Goal: Transaction & Acquisition: Purchase product/service

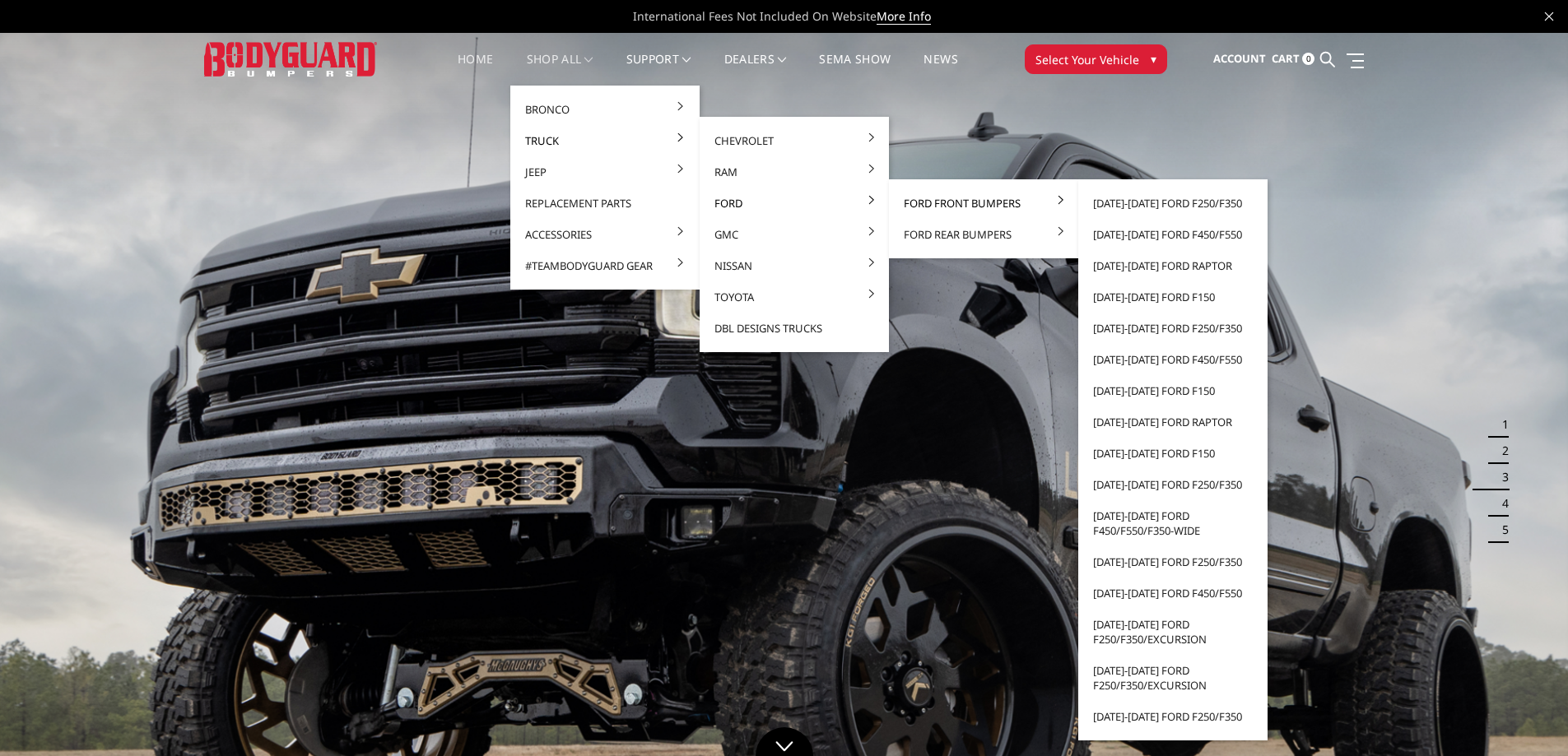
click at [917, 201] on link "Ford Front Bumpers" at bounding box center [983, 203] width 176 height 31
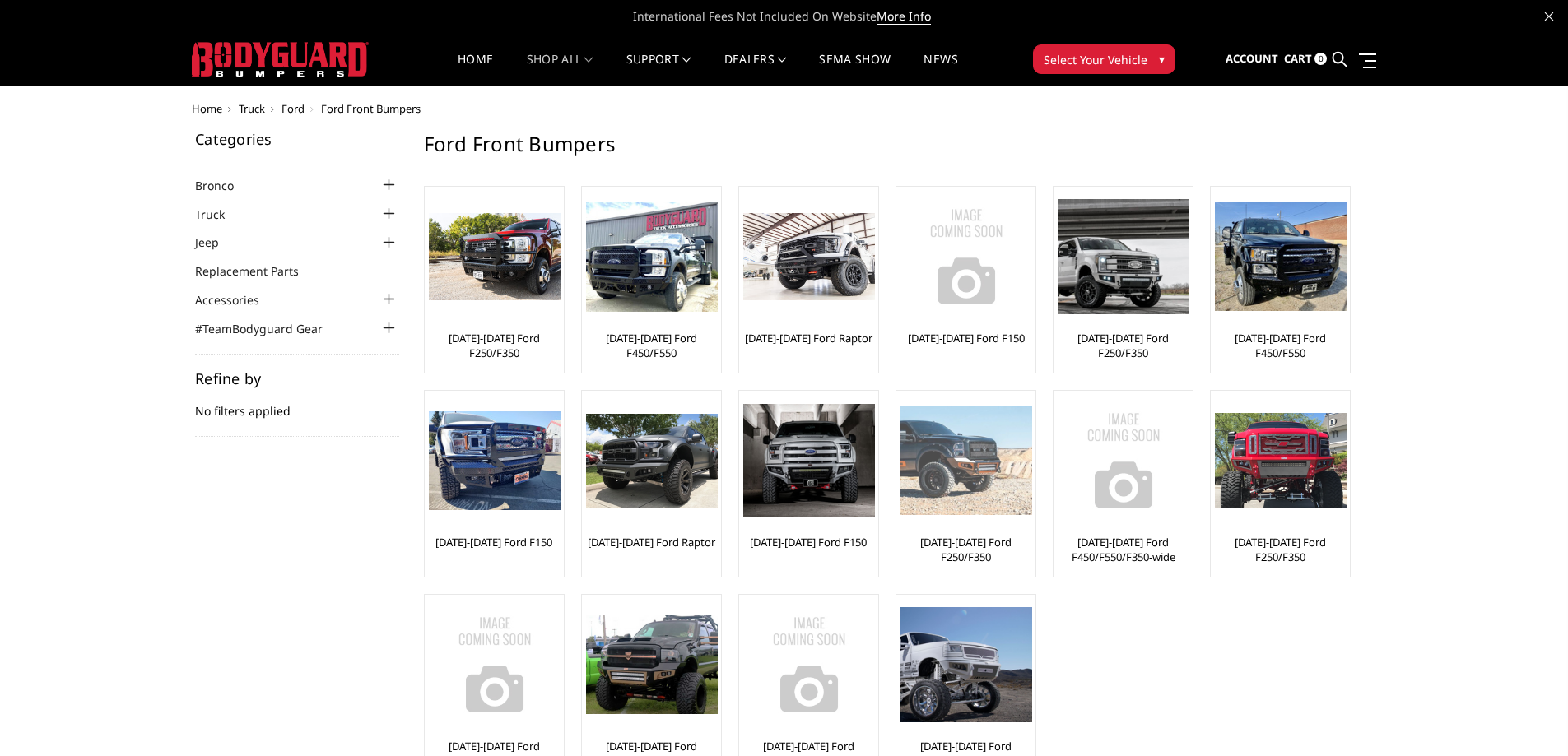
click at [999, 542] on link "[DATE]-[DATE] Ford F250/F350" at bounding box center [966, 549] width 131 height 30
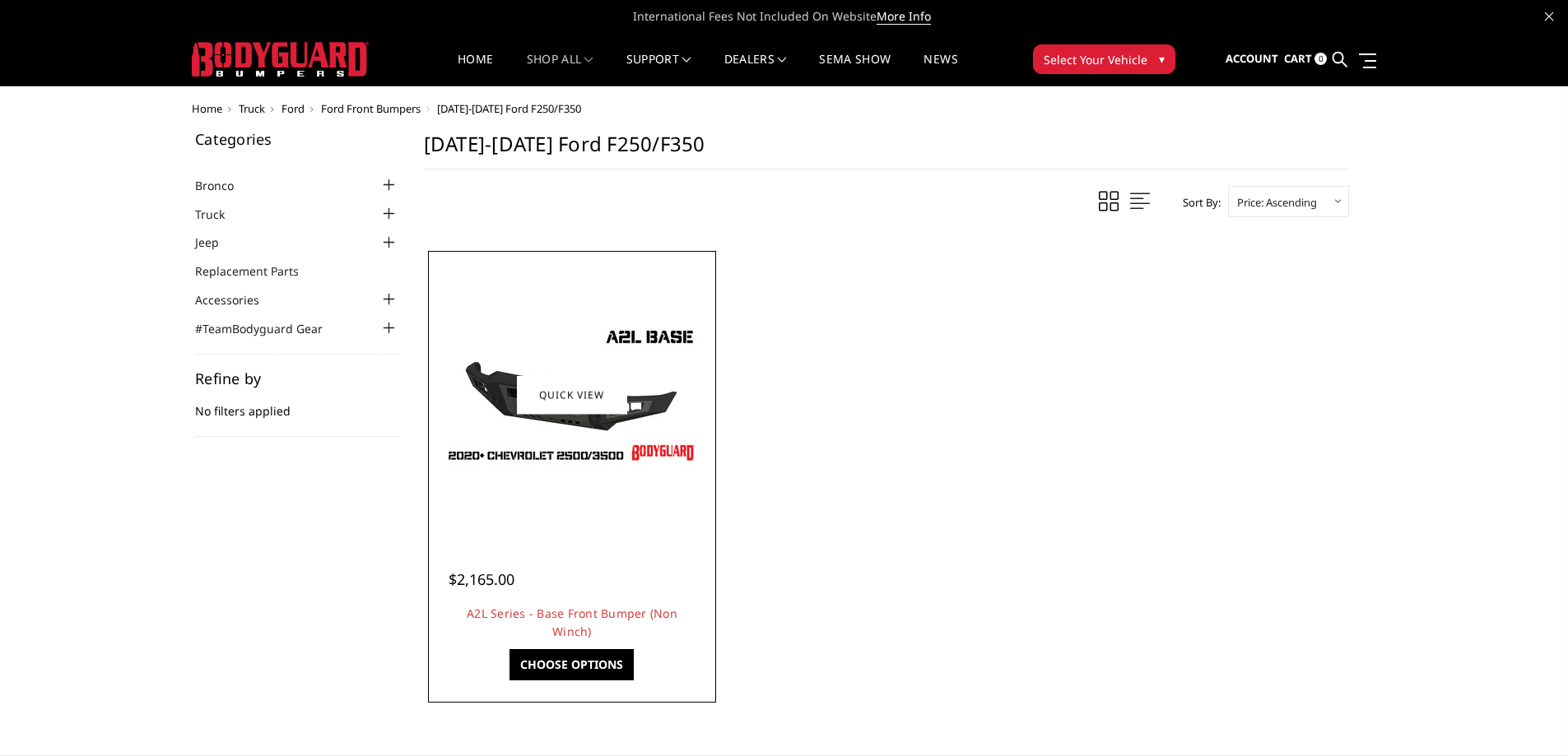
click at [553, 511] on div at bounding box center [571, 394] width 280 height 280
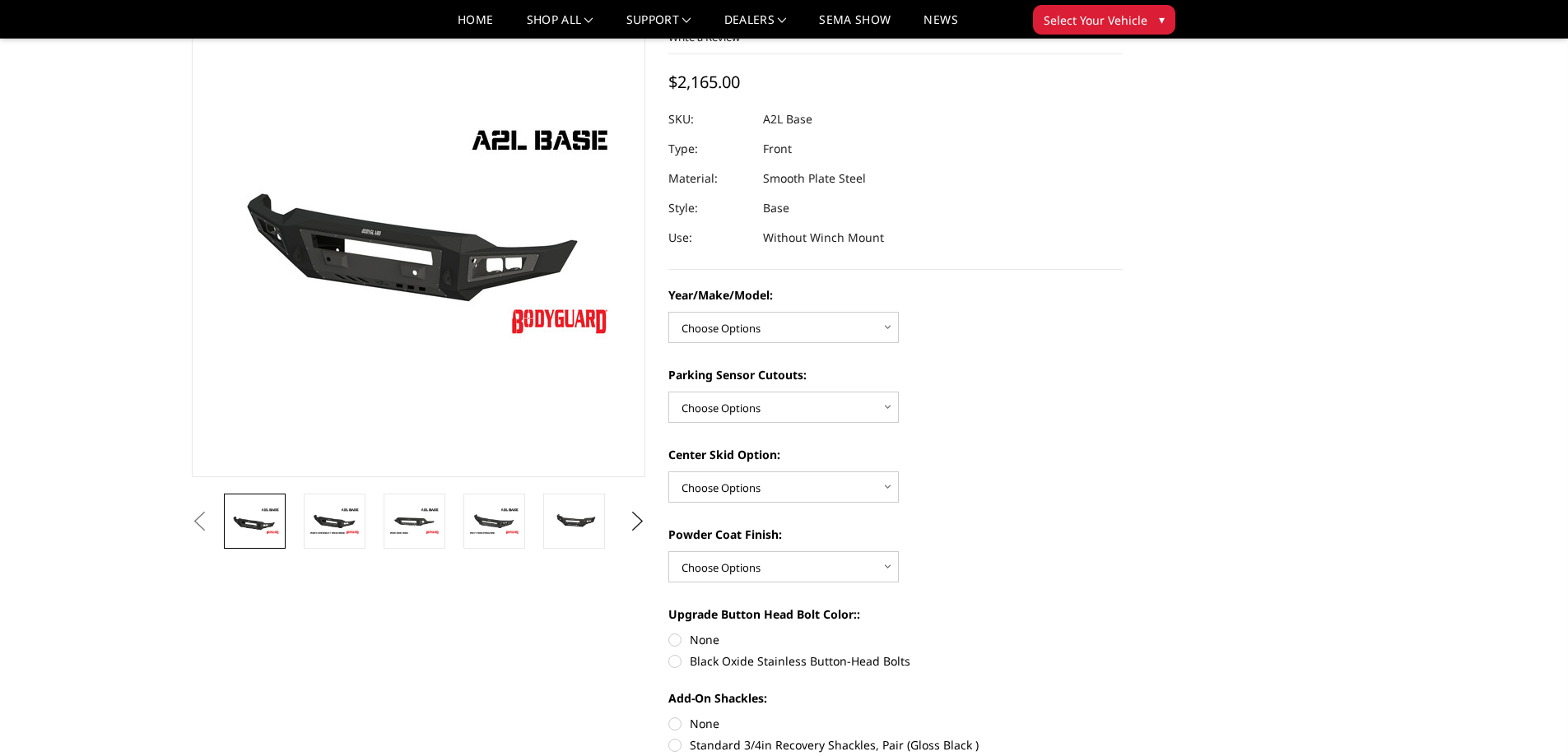
scroll to position [82, 0]
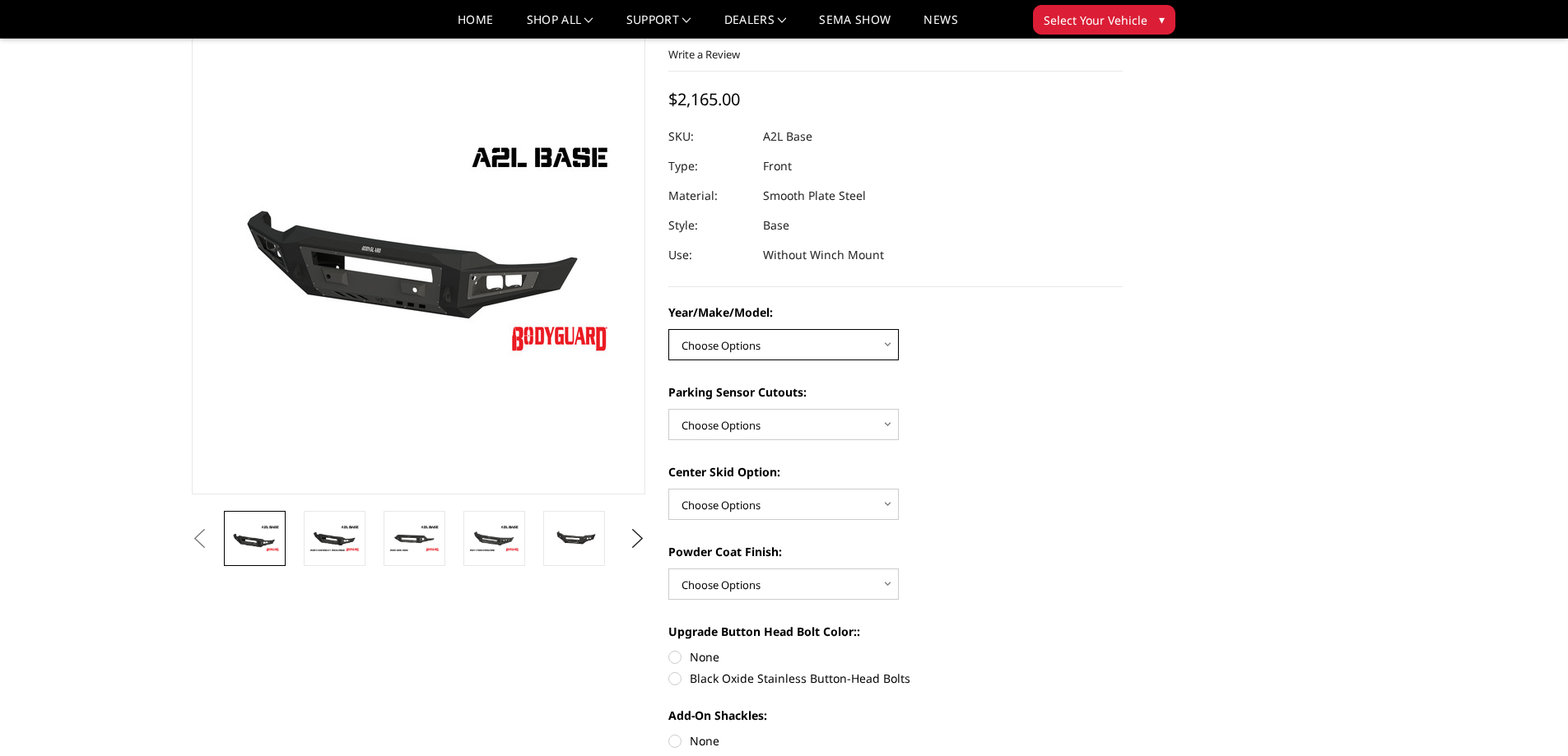
click at [834, 345] on select "Choose Options Chevrolet 15-19 2500/3500 Chevrolet 19-21 1500 Chevrolet 15-20 C…" at bounding box center [784, 344] width 231 height 31
select select "4336"
click at [669, 329] on select "Choose Options Chevrolet 15-19 2500/3500 Chevrolet 19-21 1500 Chevrolet 15-20 C…" at bounding box center [784, 344] width 231 height 31
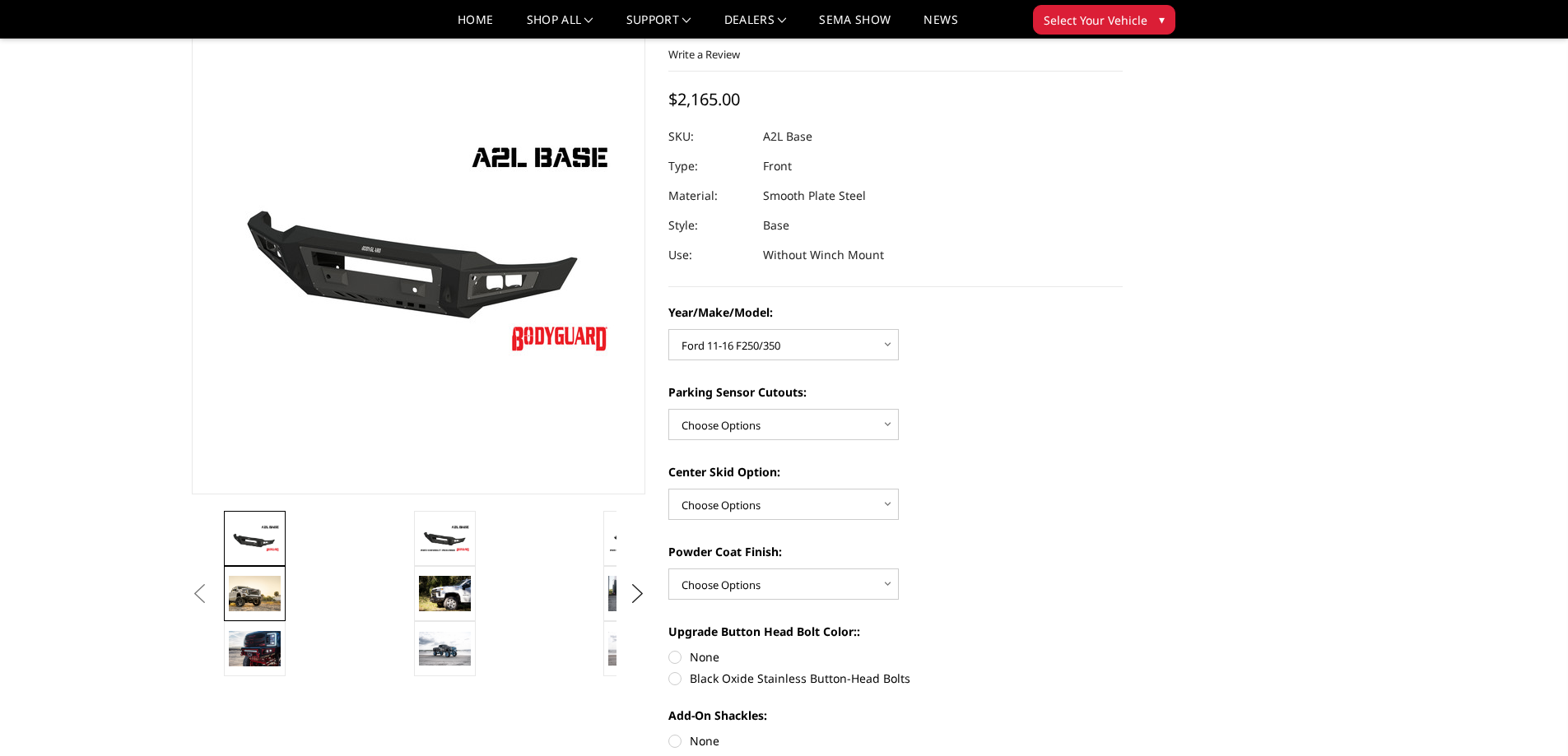
click at [261, 598] on img at bounding box center [254, 593] width 52 height 36
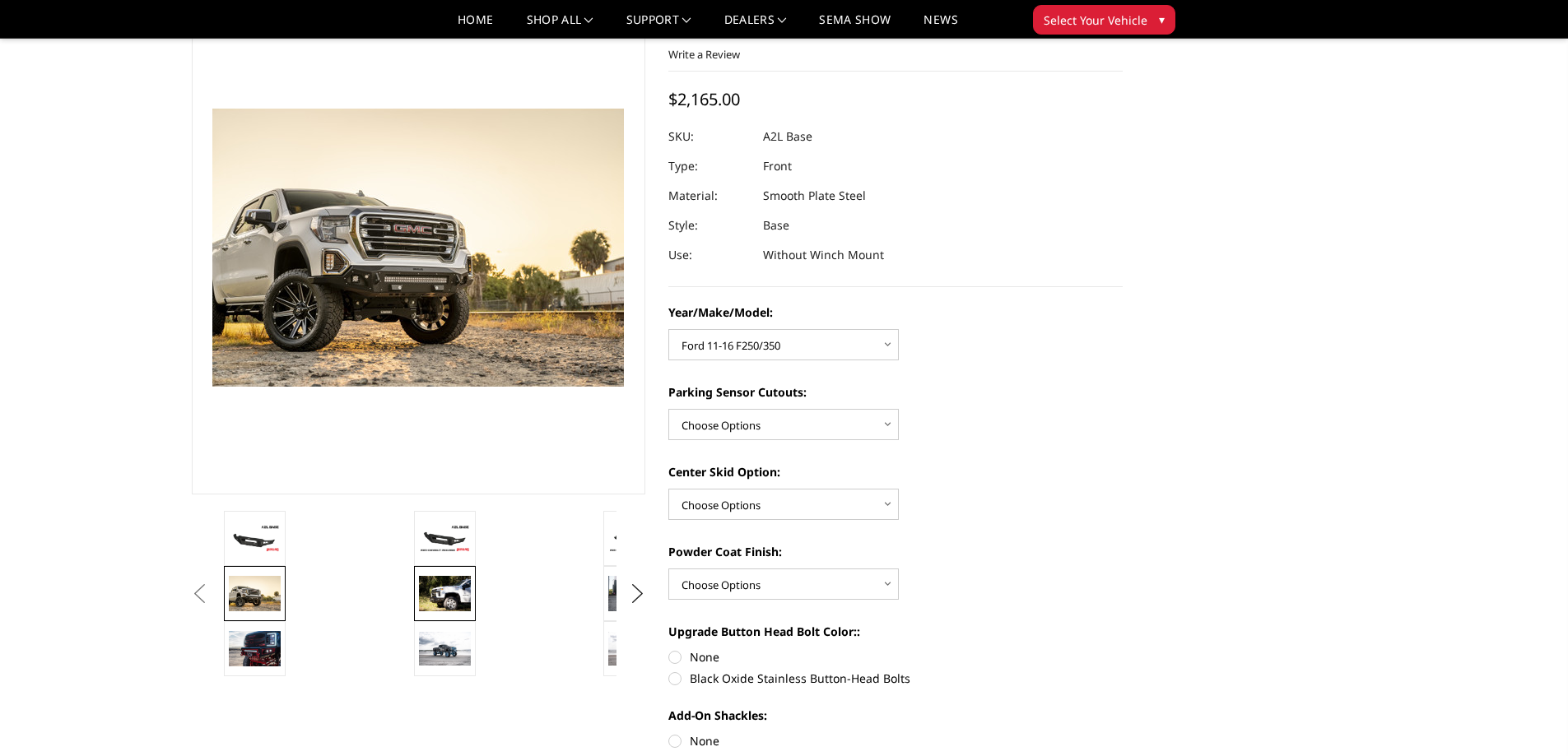
click at [448, 602] on img at bounding box center [445, 593] width 52 height 35
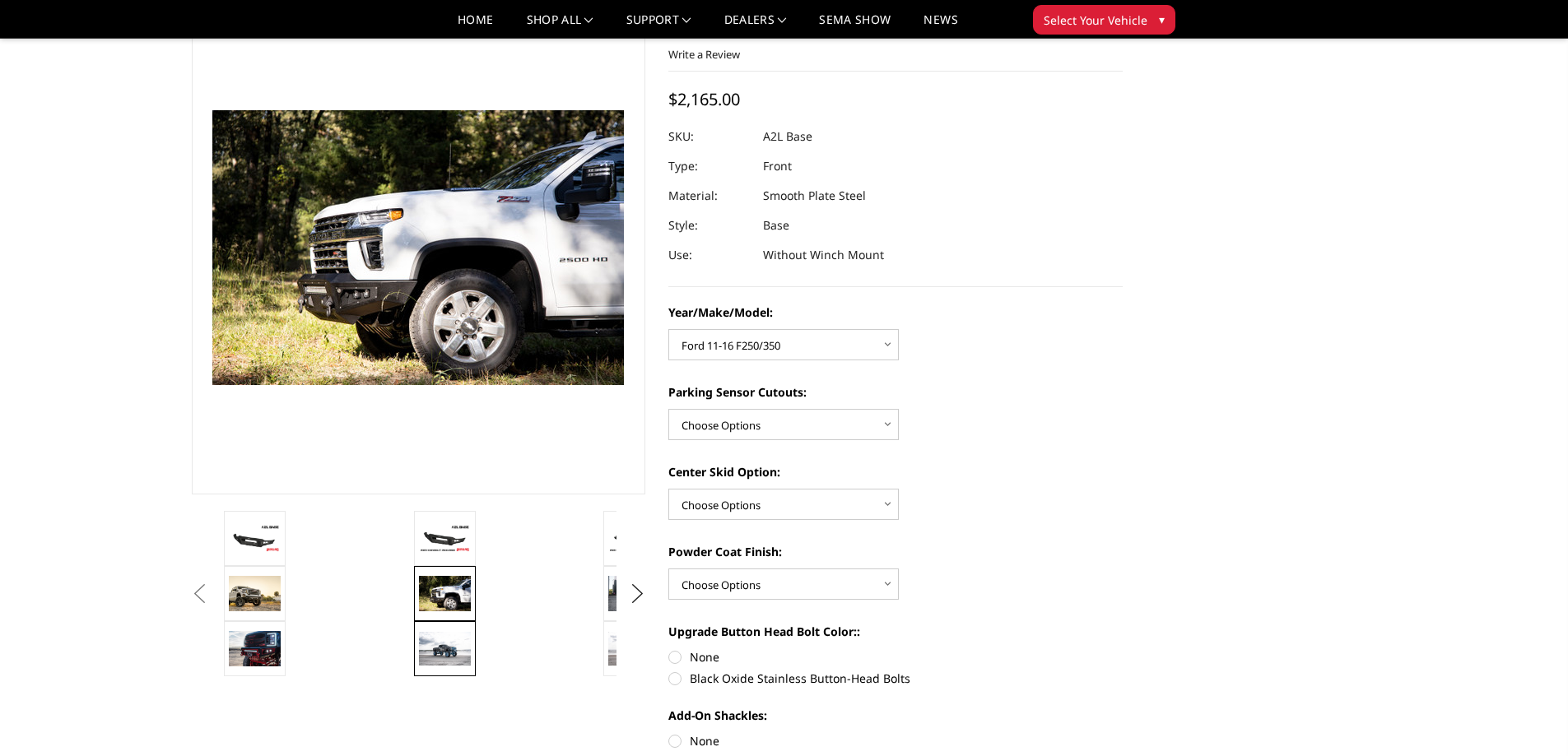
click at [444, 665] on img at bounding box center [445, 649] width 52 height 34
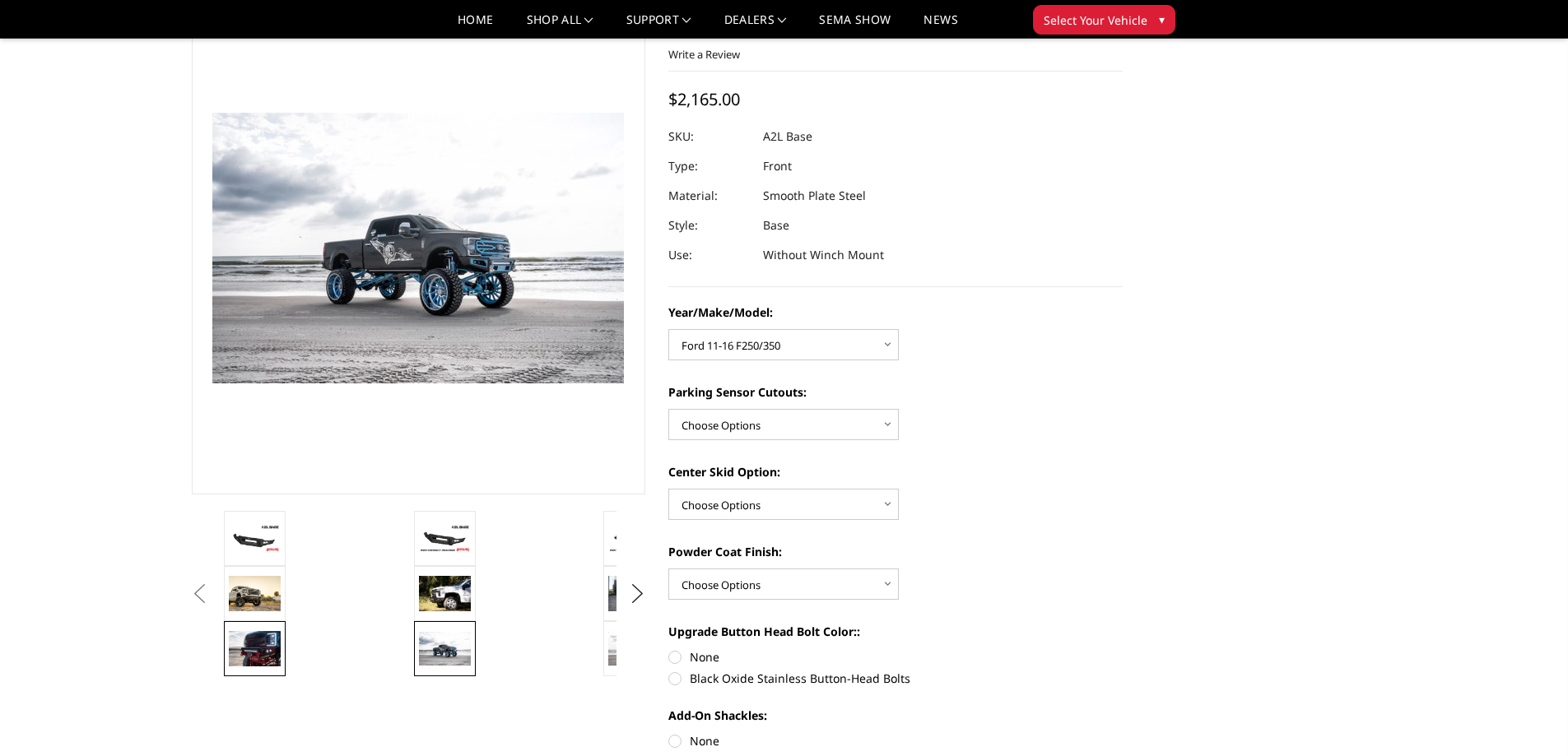
click at [261, 649] on img at bounding box center [254, 649] width 52 height 35
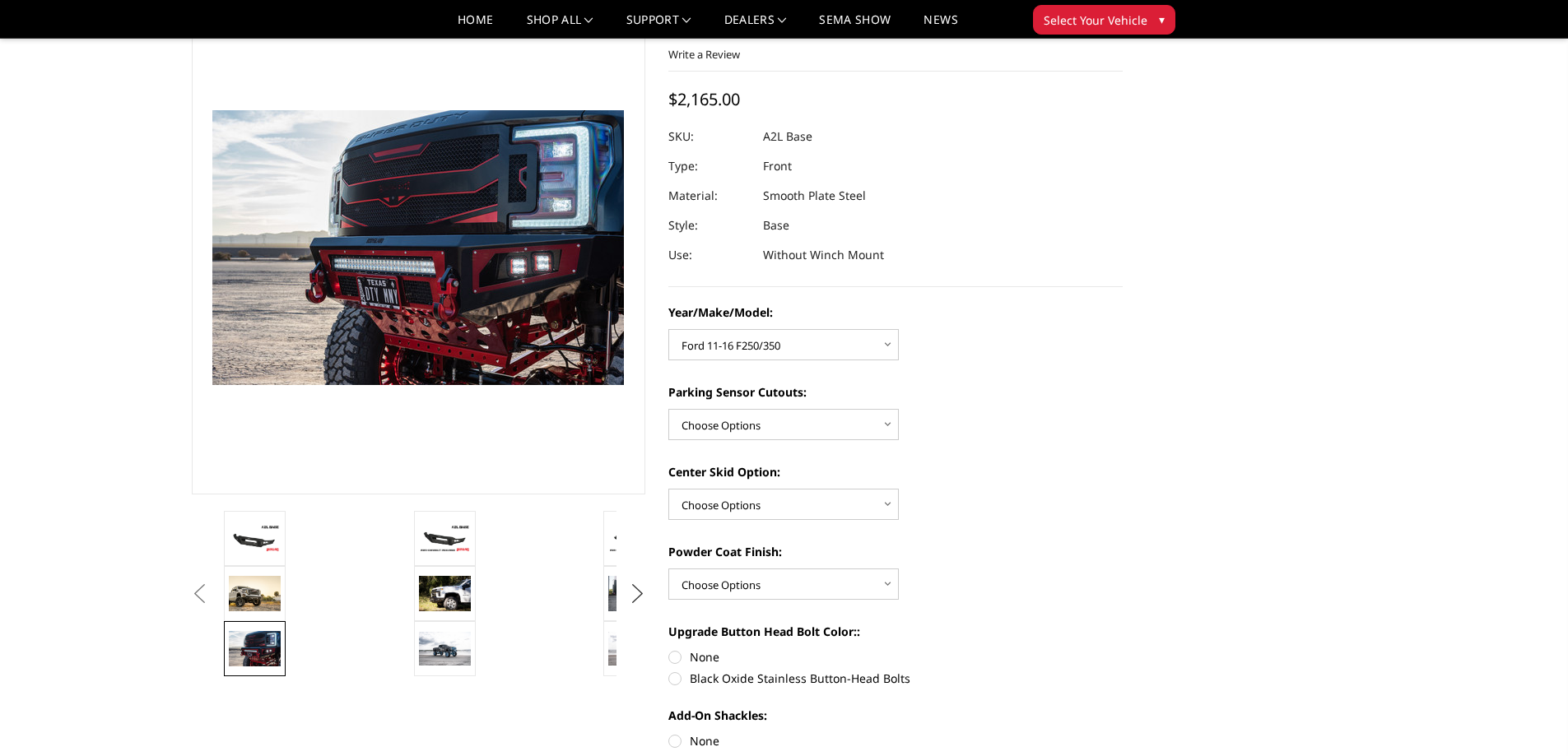
click at [638, 595] on button "Next" at bounding box center [637, 594] width 25 height 25
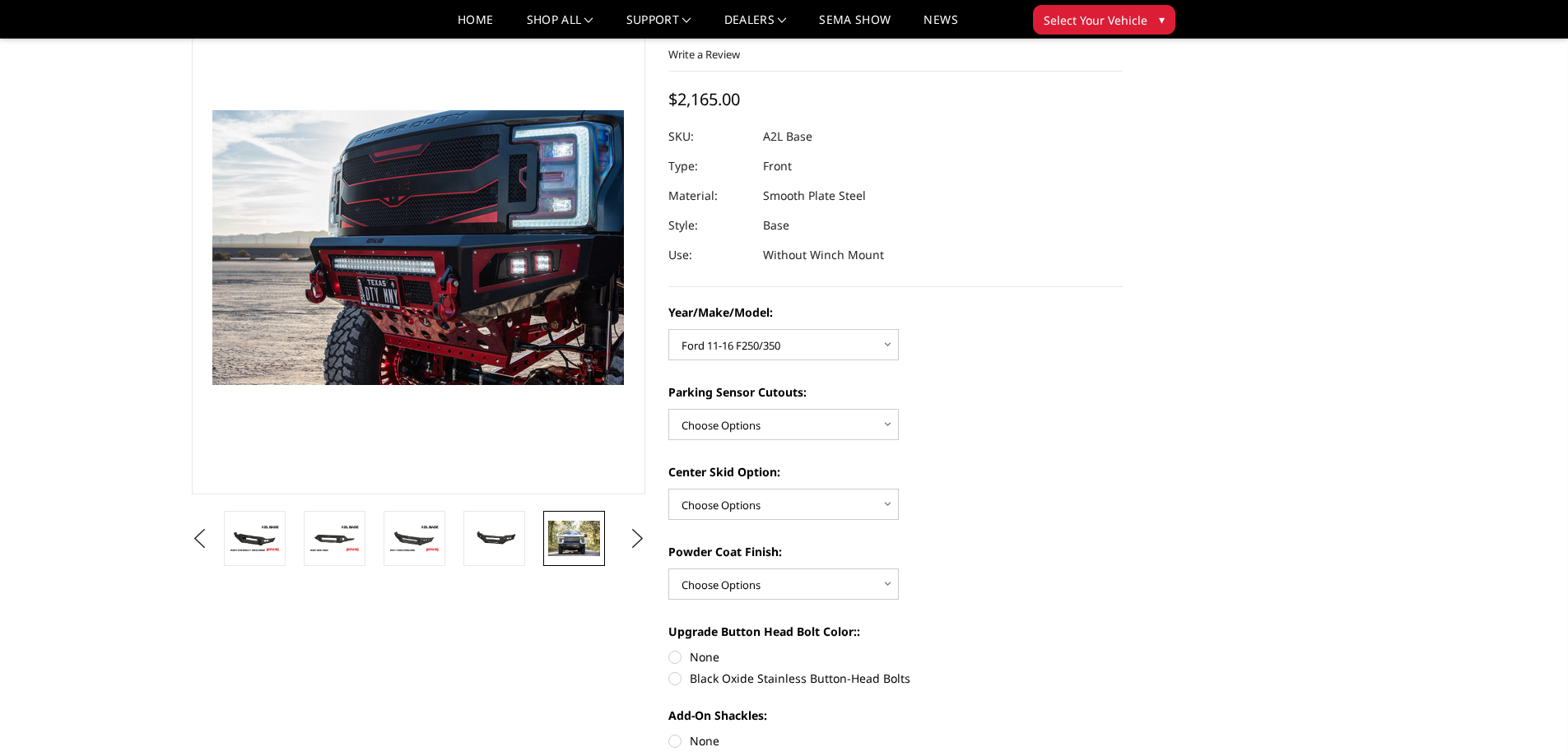
click at [562, 550] on img at bounding box center [574, 538] width 52 height 35
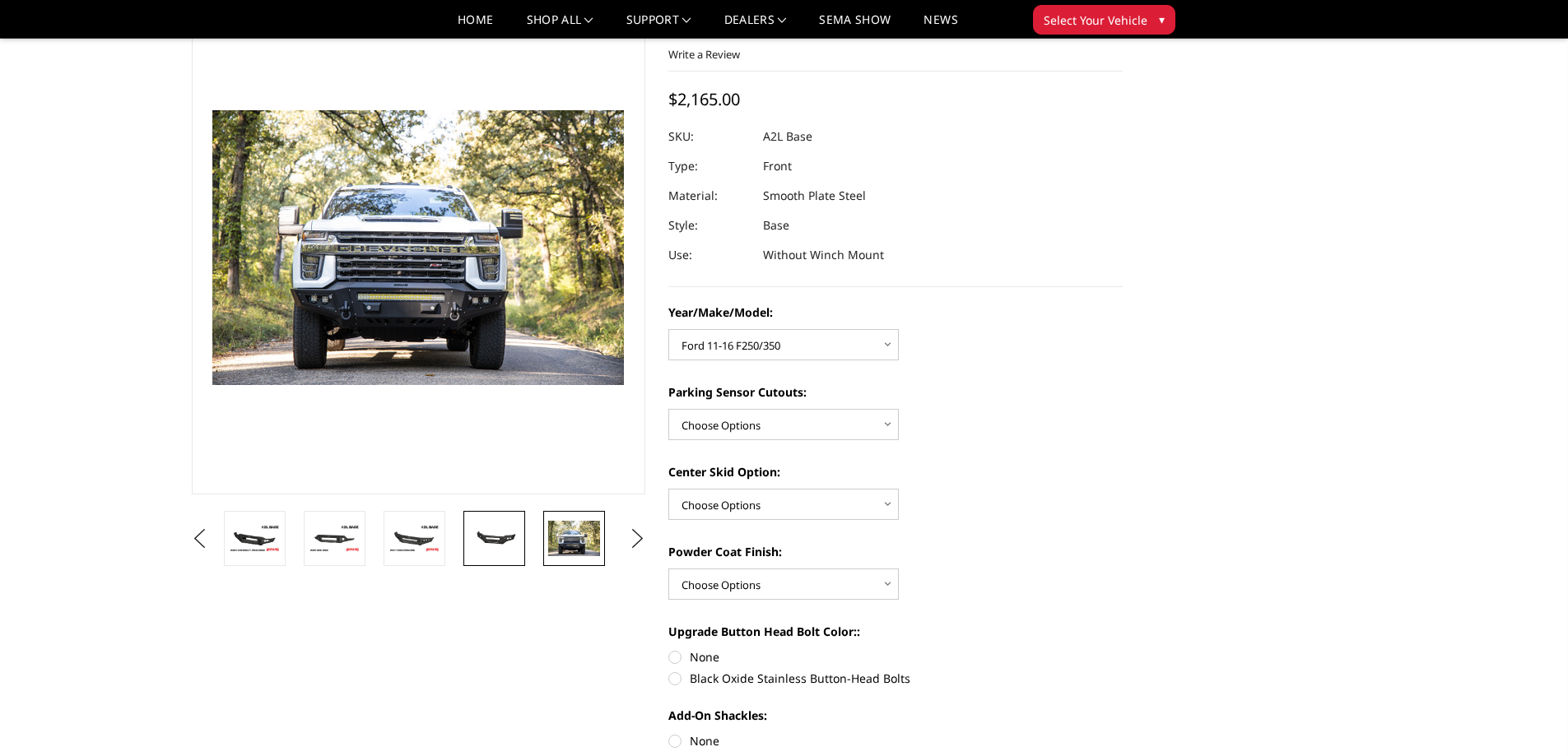
click at [513, 554] on link at bounding box center [495, 538] width 62 height 56
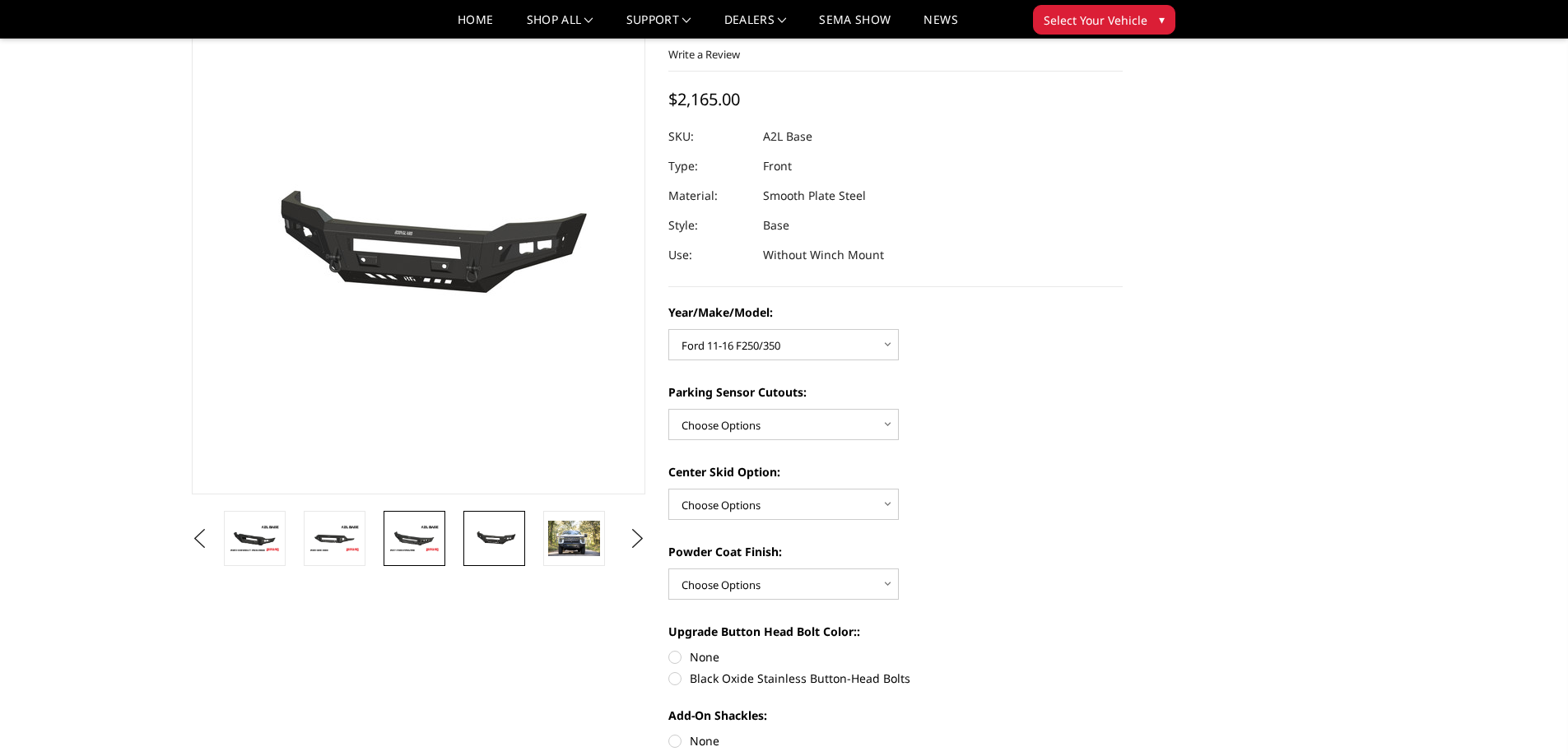
click at [419, 550] on img at bounding box center [414, 539] width 52 height 29
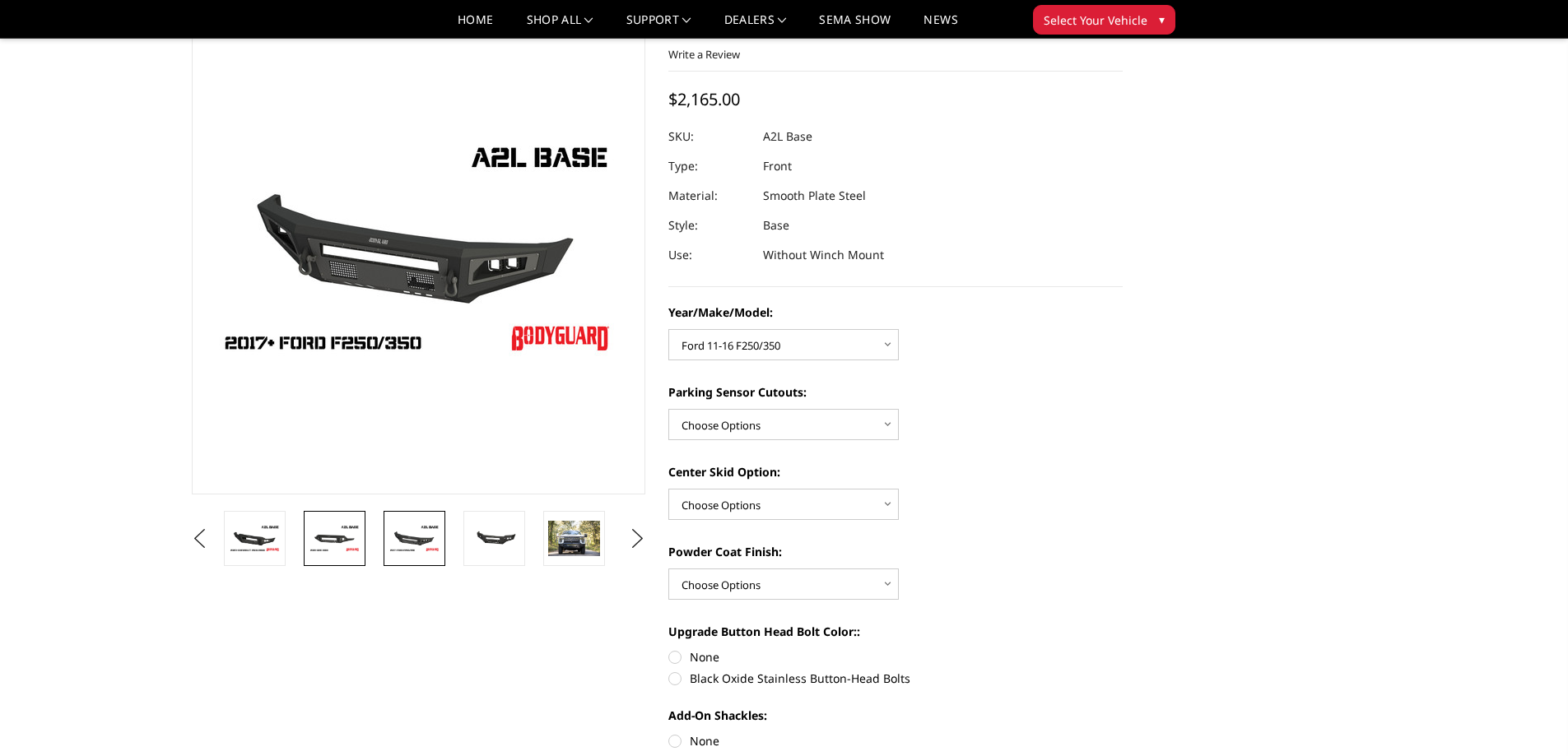
click at [352, 554] on link at bounding box center [334, 538] width 62 height 56
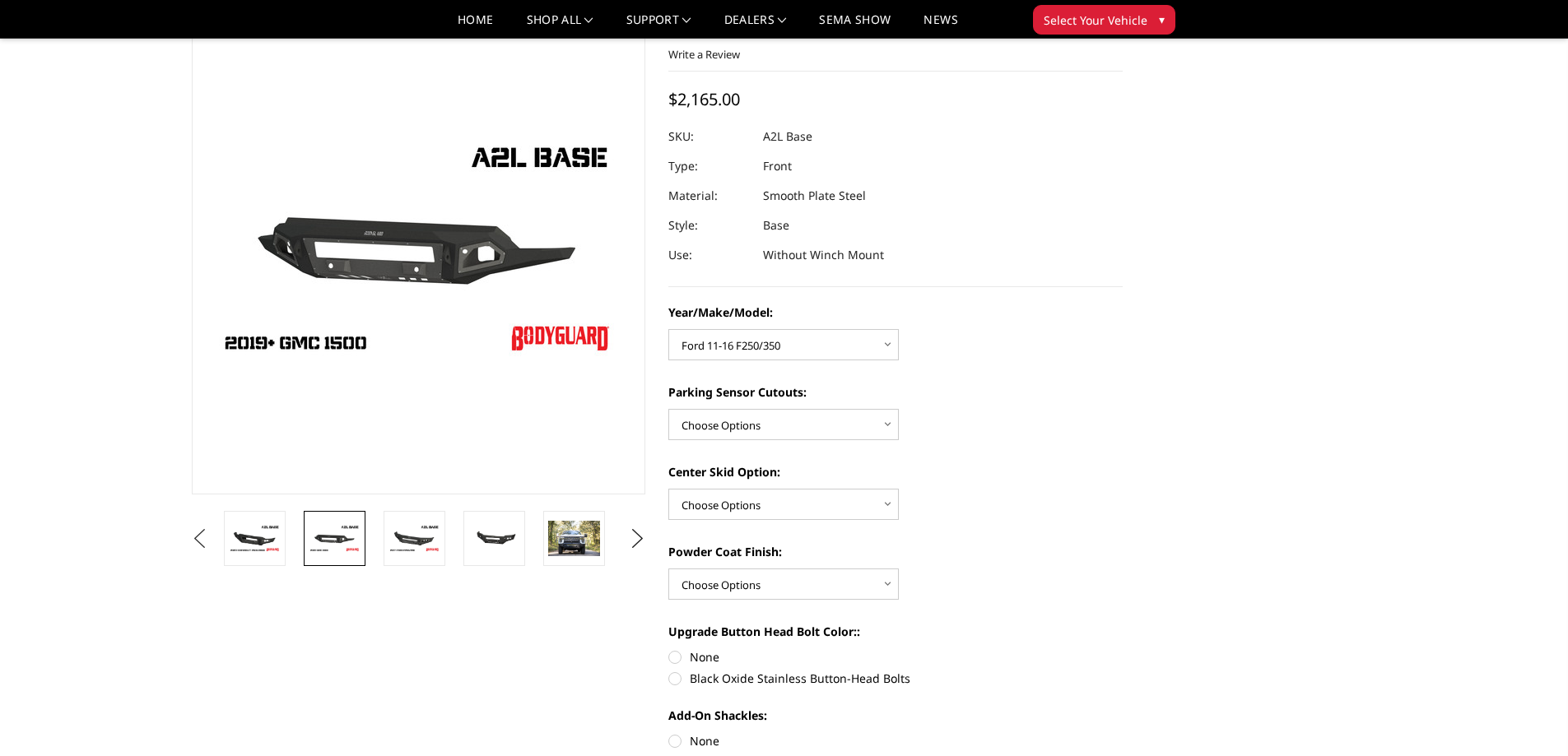
click at [212, 550] on button "Previous" at bounding box center [200, 538] width 25 height 25
click at [823, 429] on select "Choose Options Yes - With Parking Sensor Cutouts No - Without Parking Sensor Cu…" at bounding box center [784, 424] width 231 height 31
select select "4329"
click at [669, 409] on select "Choose Options Yes - With Parking Sensor Cutouts No - Without Parking Sensor Cu…" at bounding box center [784, 424] width 231 height 31
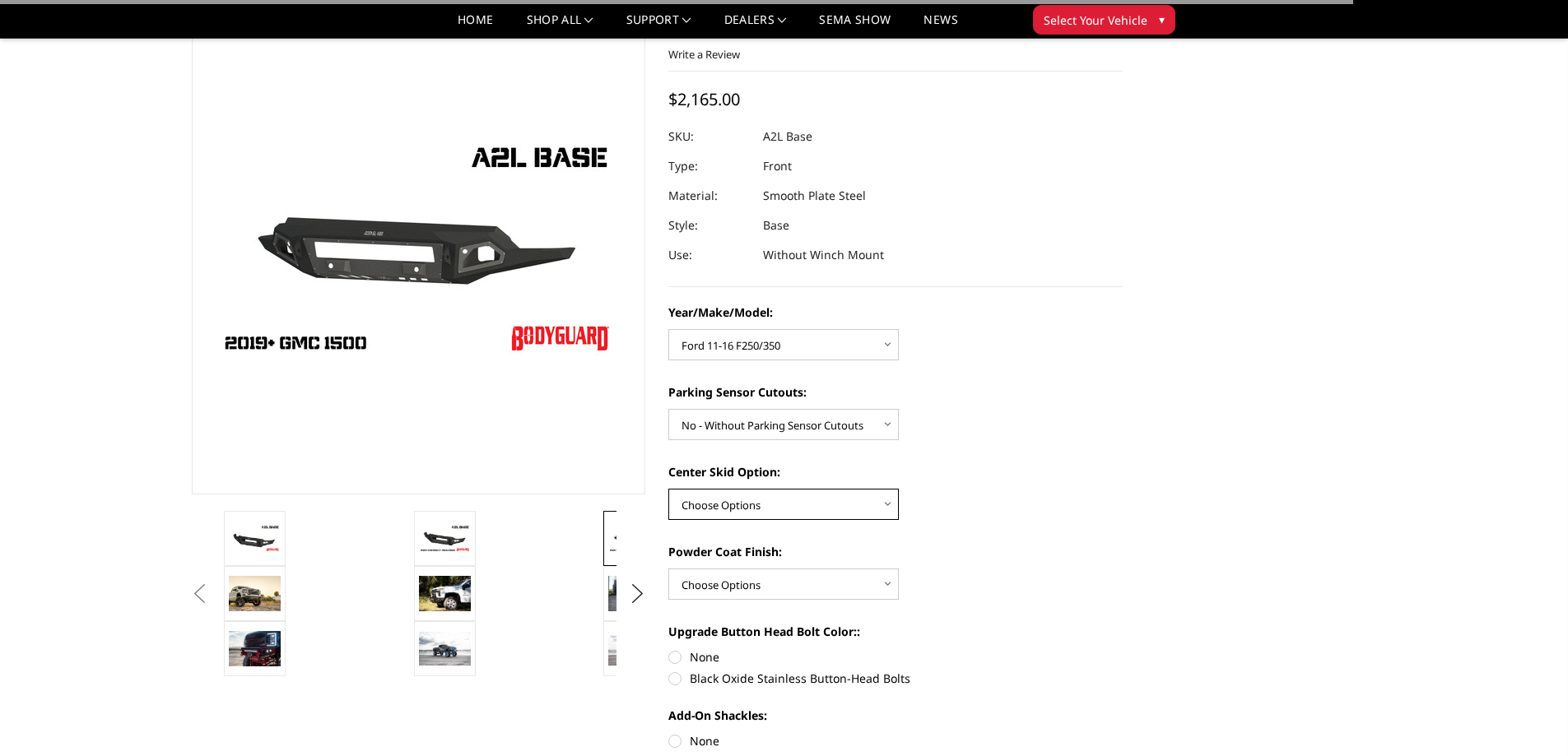
click at [832, 497] on select "Choose Options Single Light Bar Cutout" at bounding box center [784, 505] width 231 height 31
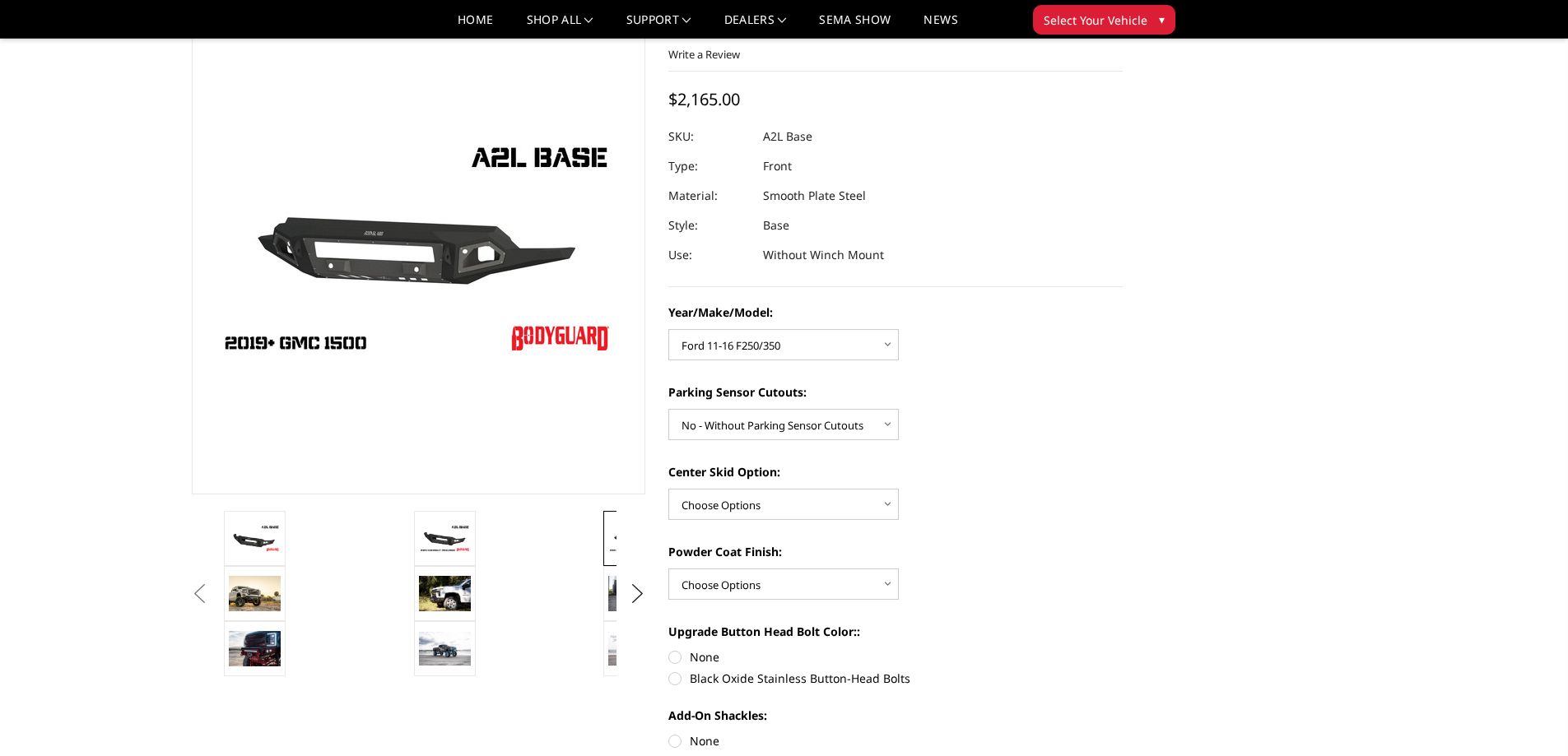
click at [925, 485] on div "Center Skid Option: Choose Options Single Light Bar Cutout" at bounding box center [896, 492] width 455 height 56
click at [862, 578] on select "Choose Options Bare metal (included) Texture Black Powder Coat" at bounding box center [784, 584] width 231 height 31
click at [945, 545] on label "Powder Coat Finish:" at bounding box center [896, 551] width 455 height 17
click at [899, 568] on select "Choose Options Bare metal (included) Texture Black Powder Coat" at bounding box center [784, 584] width 231 height 31
click at [636, 587] on button "Next" at bounding box center [637, 594] width 25 height 25
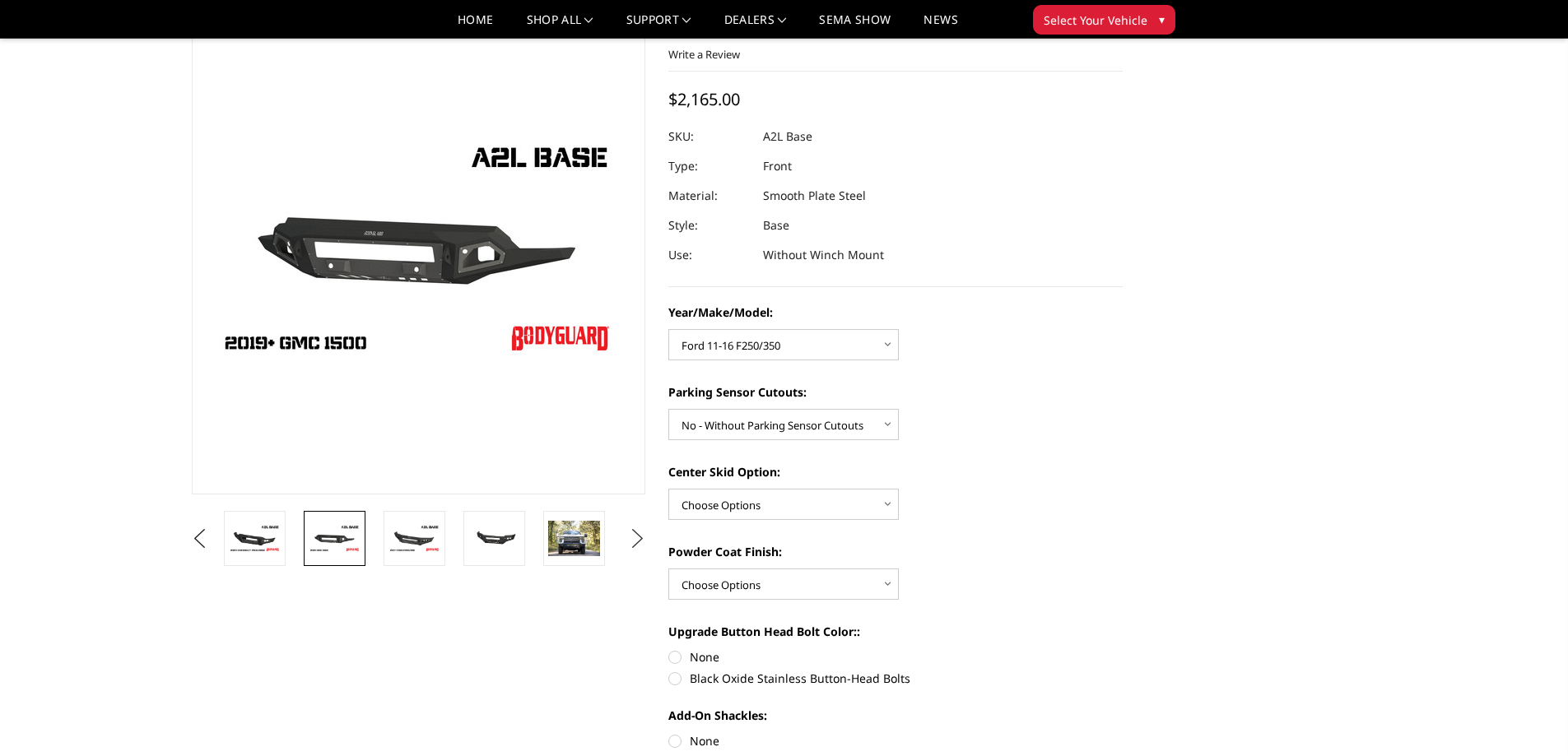
click at [264, 525] on img at bounding box center [254, 539] width 52 height 29
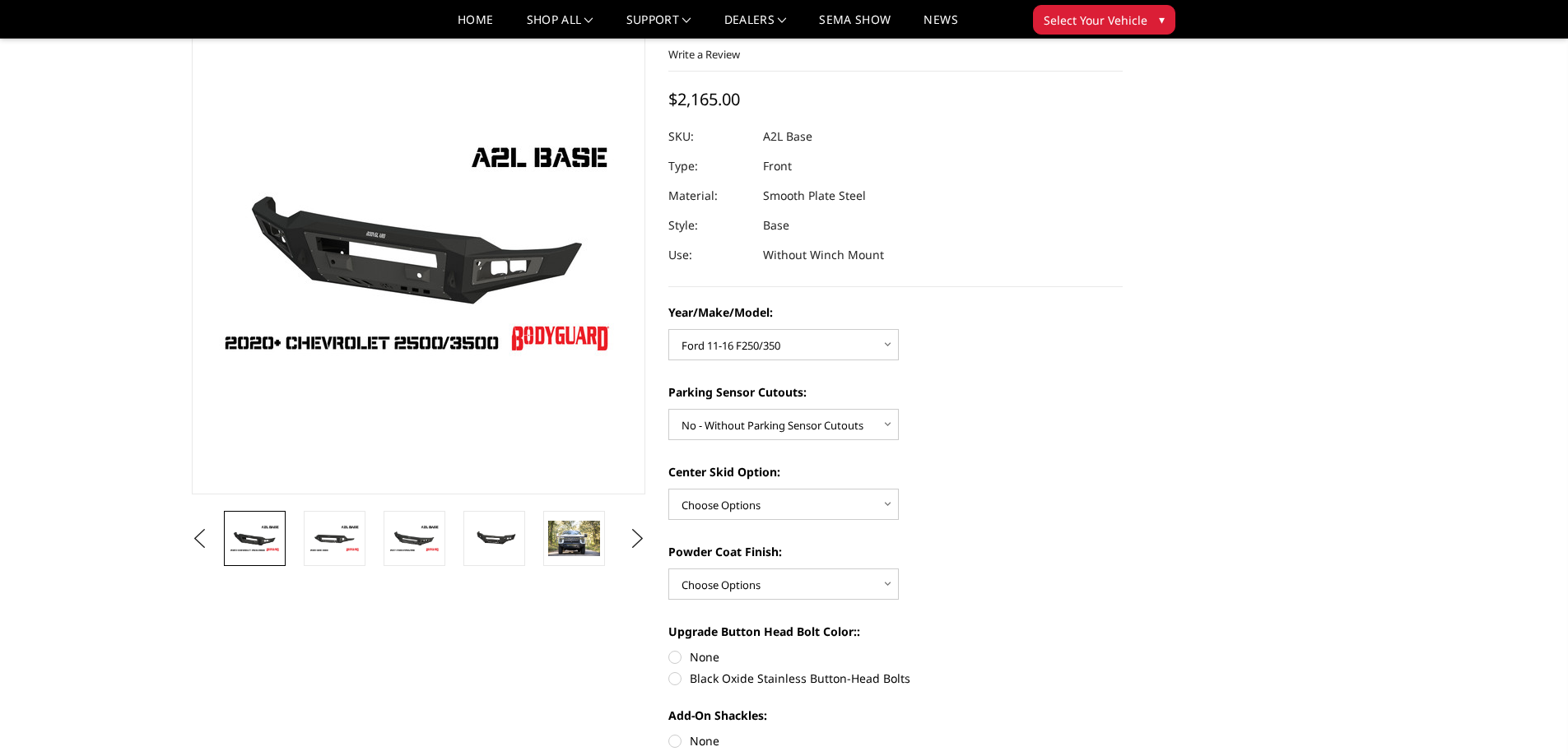
click at [302, 526] on li at bounding box center [341, 538] width 80 height 56
click at [402, 526] on img at bounding box center [414, 539] width 52 height 29
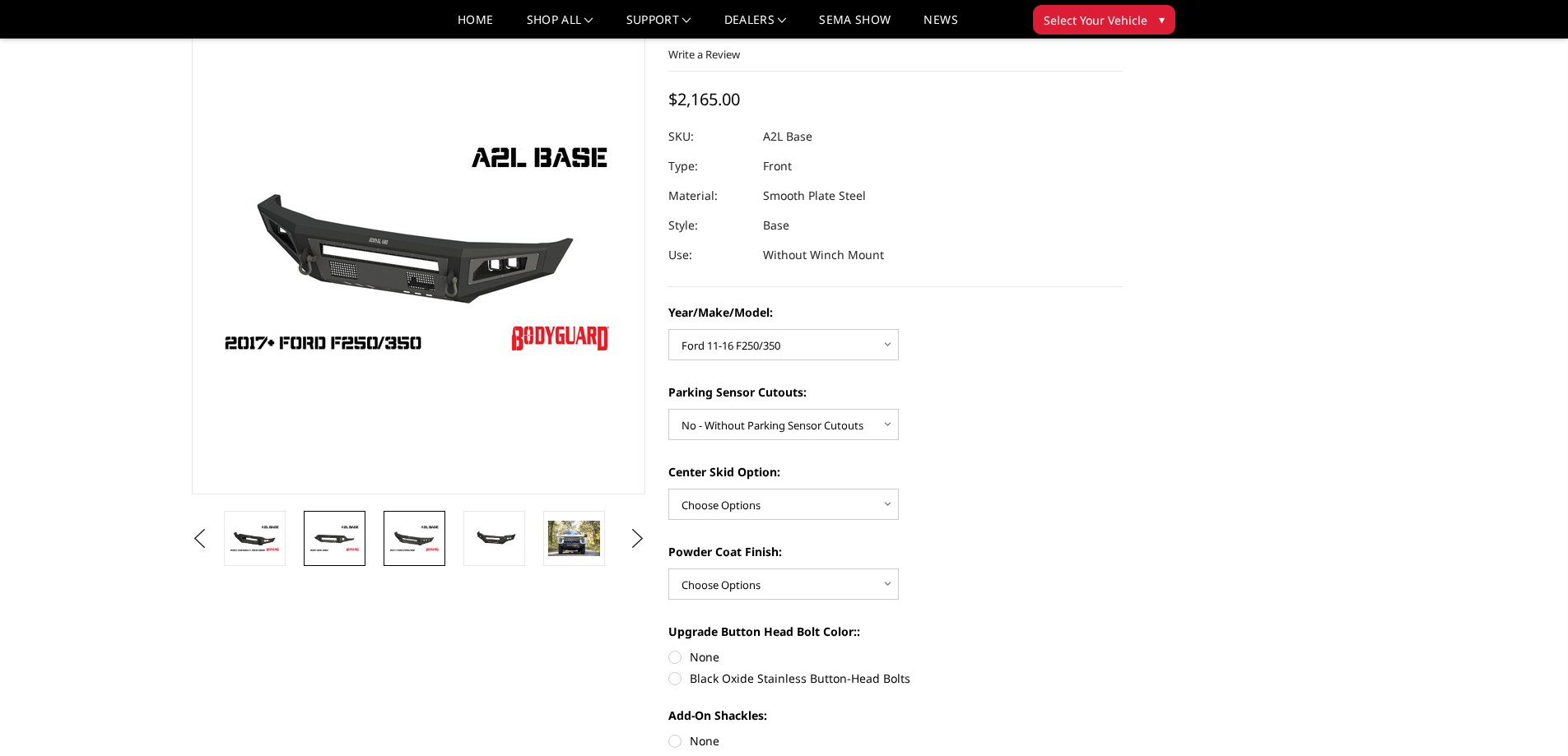
click at [365, 540] on link at bounding box center [334, 538] width 62 height 56
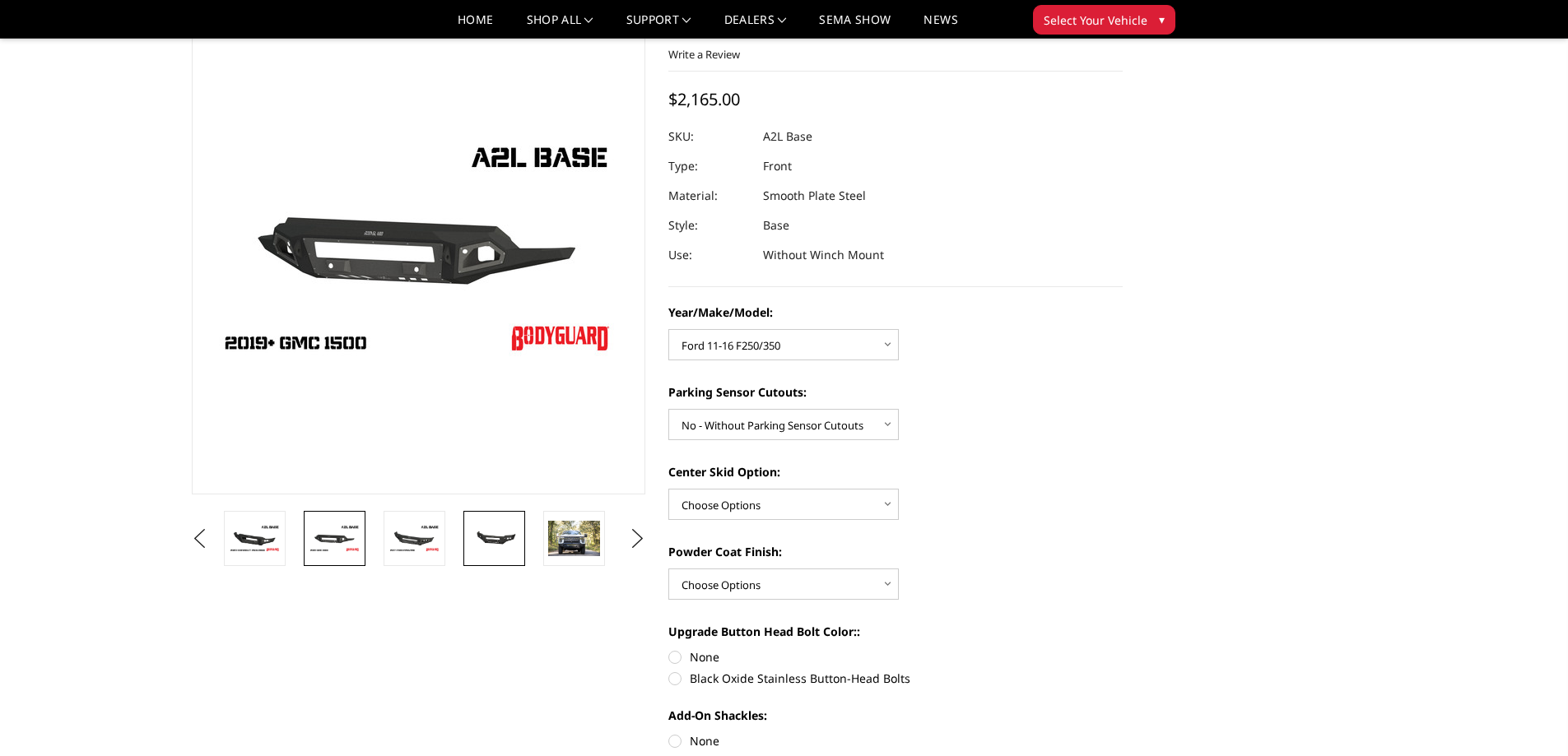
click at [484, 535] on img at bounding box center [494, 538] width 52 height 24
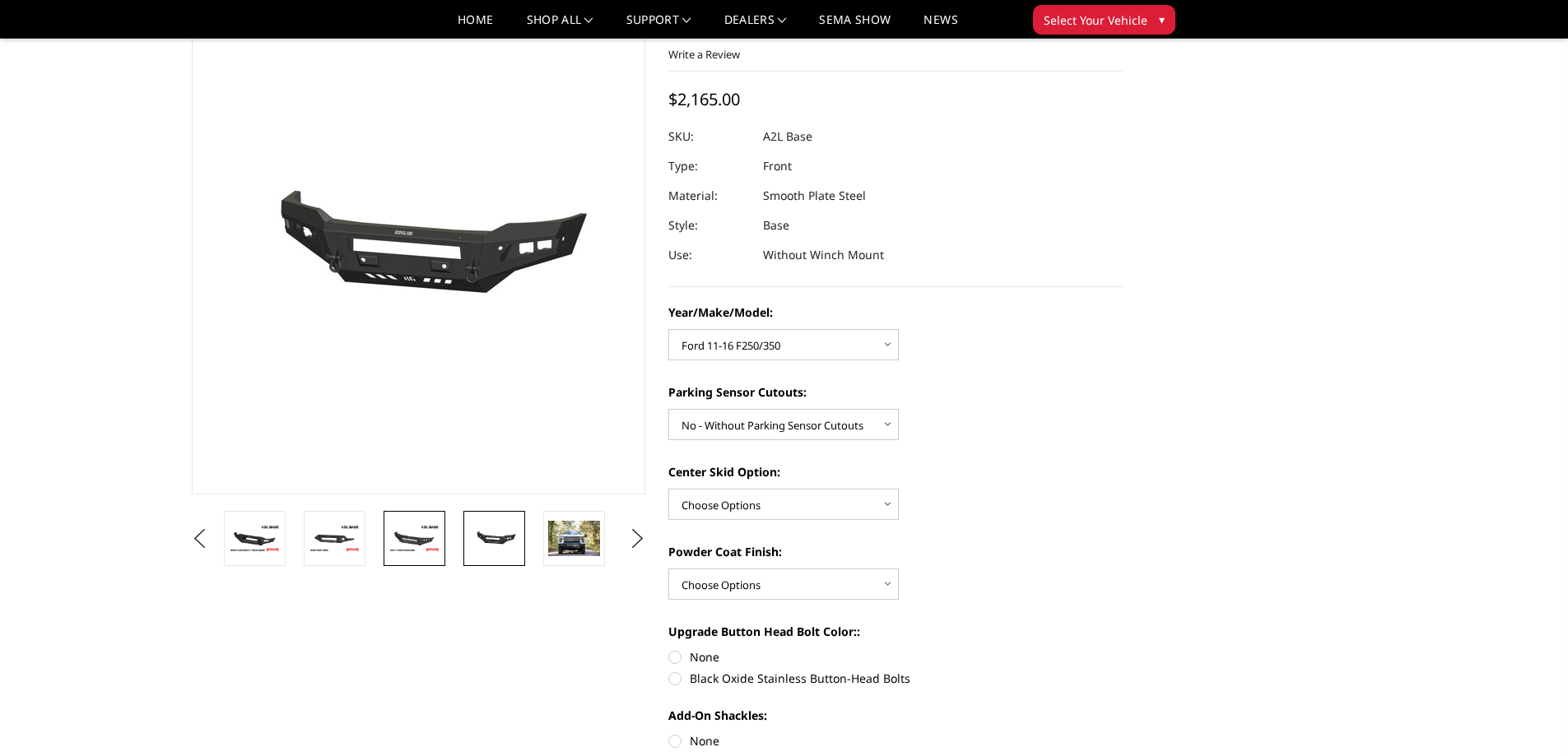
click at [436, 536] on img at bounding box center [414, 539] width 52 height 29
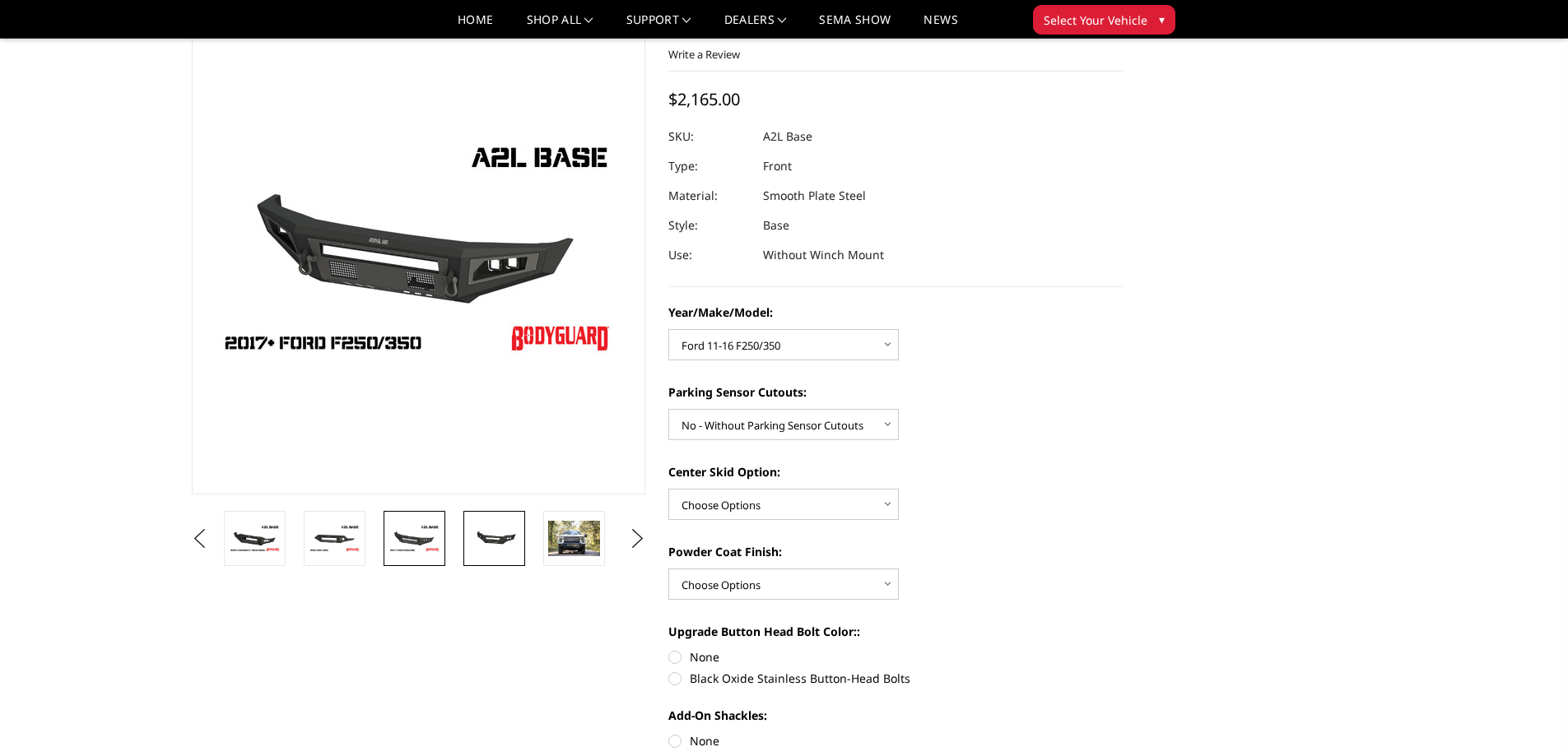
click at [493, 540] on img at bounding box center [494, 538] width 52 height 24
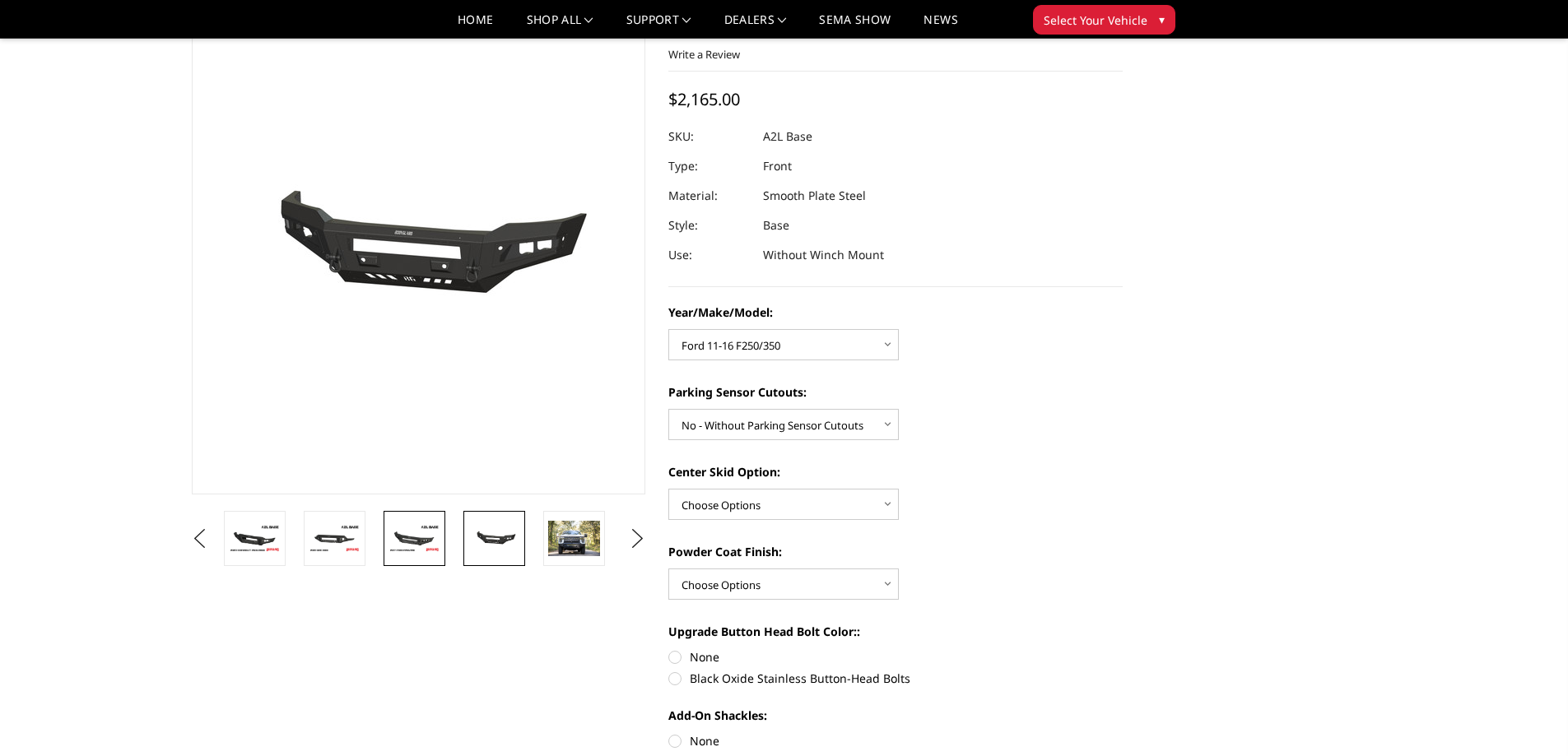
click at [439, 536] on img at bounding box center [414, 539] width 52 height 29
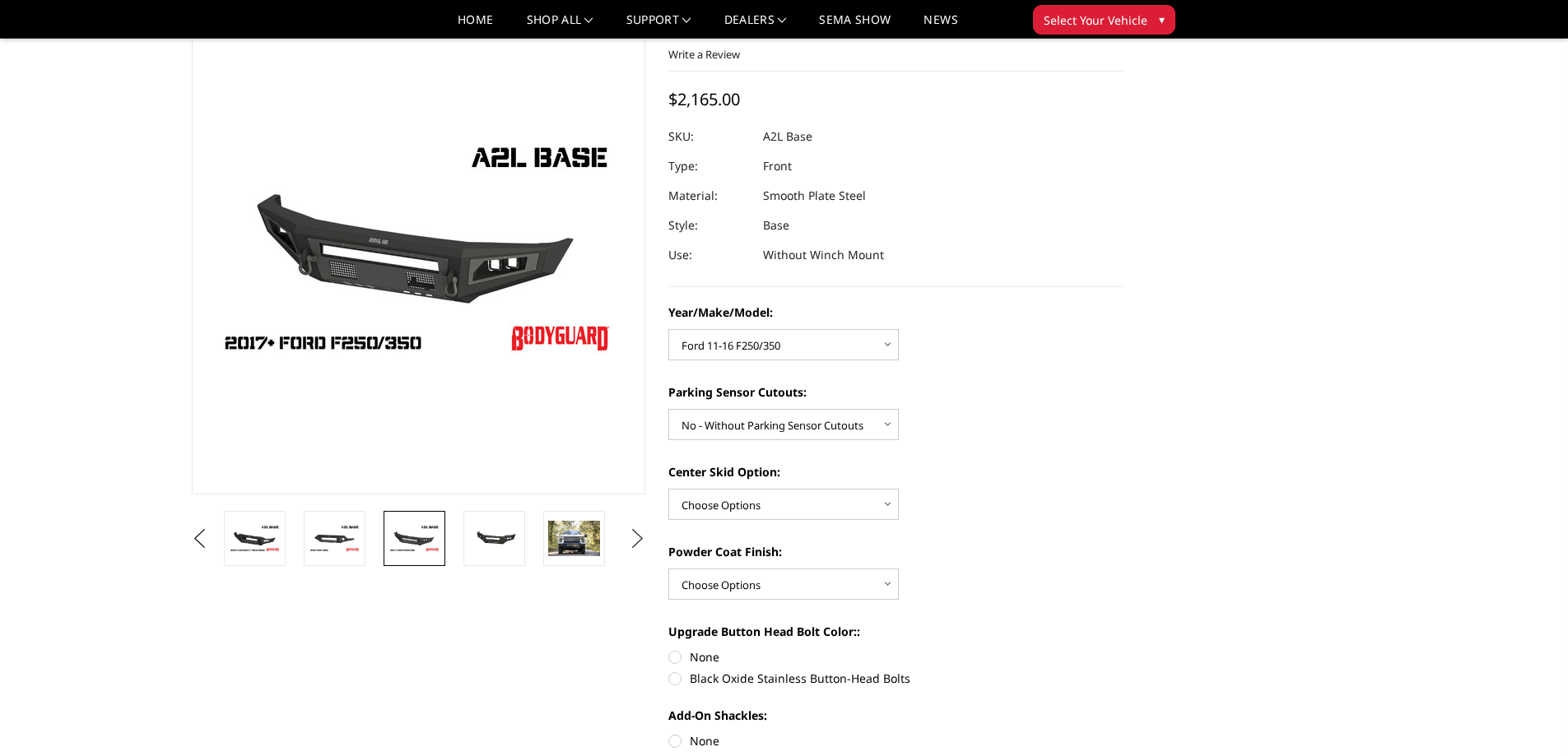
click at [637, 534] on button "Next" at bounding box center [637, 538] width 25 height 25
click at [507, 526] on img at bounding box center [494, 539] width 52 height 33
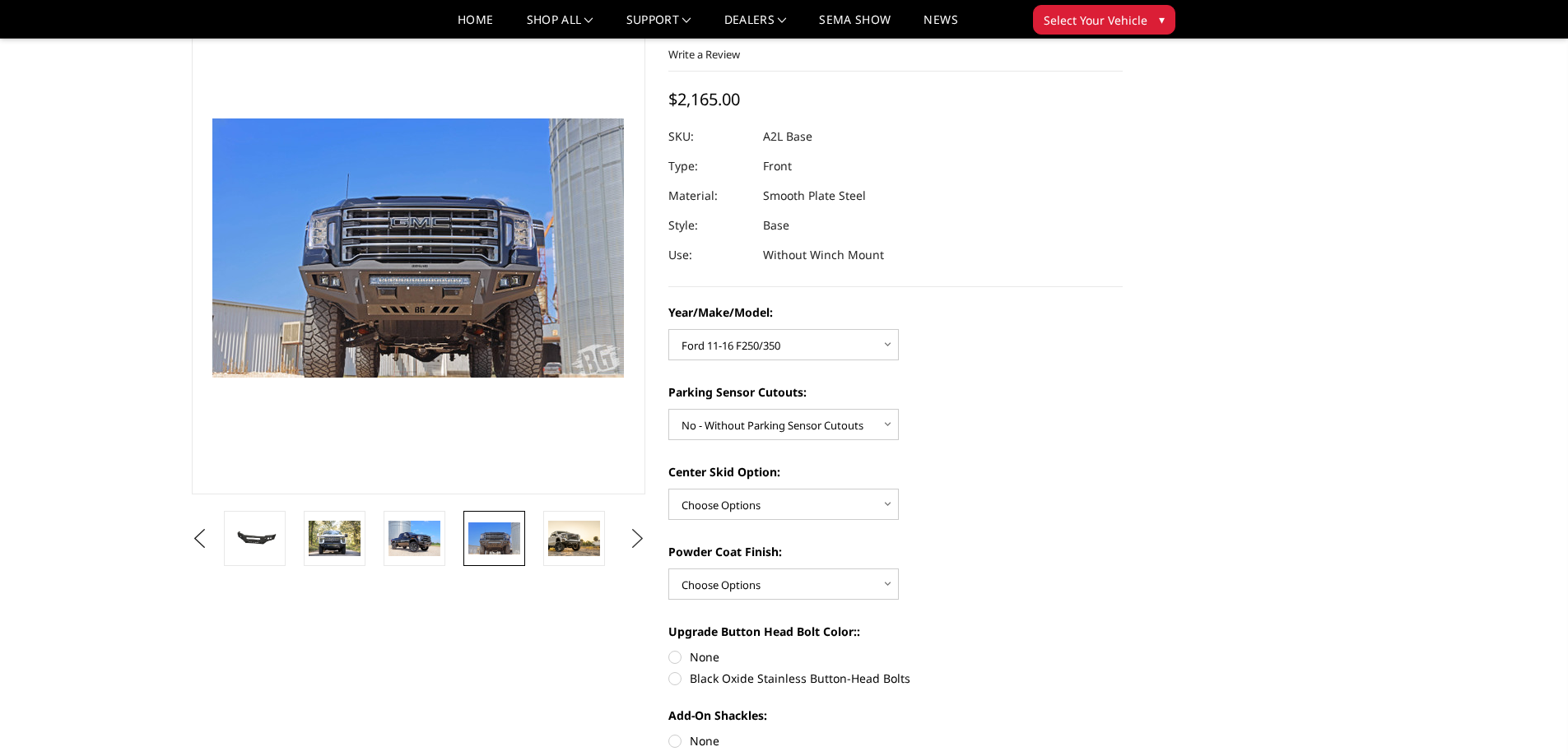
click at [631, 536] on button "Next" at bounding box center [637, 538] width 25 height 25
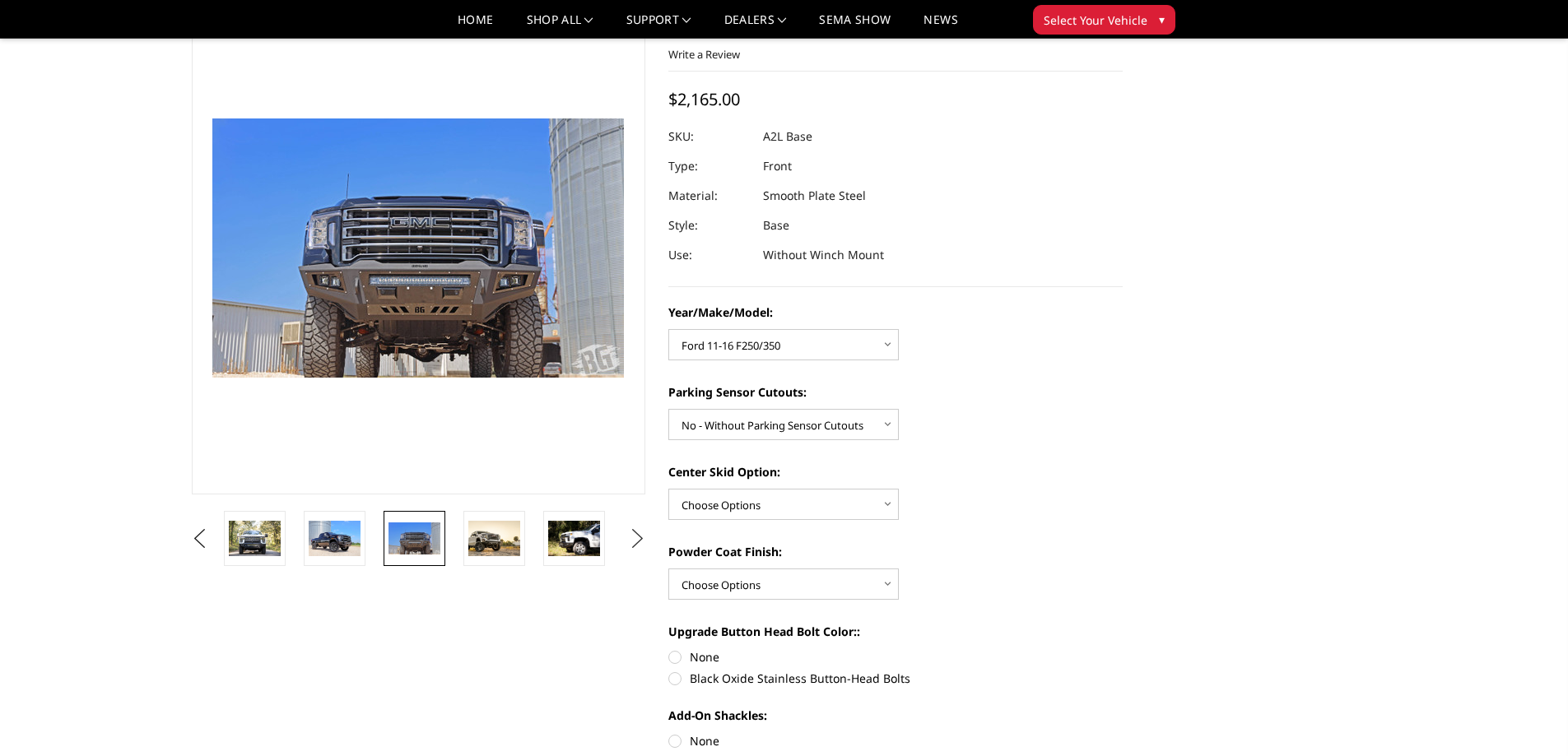
click at [631, 536] on button "Next" at bounding box center [637, 538] width 25 height 25
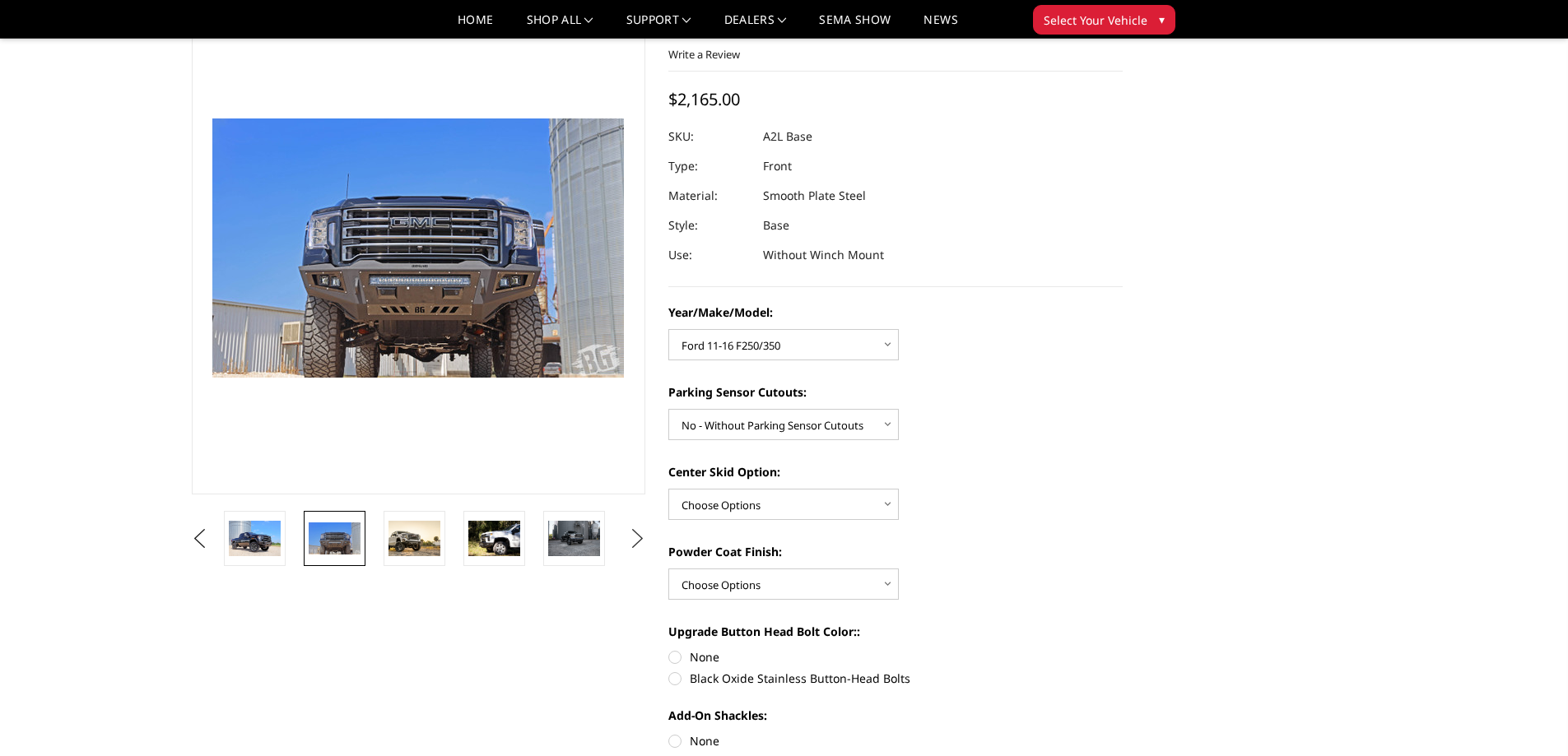
click at [631, 536] on button "Next" at bounding box center [637, 538] width 25 height 25
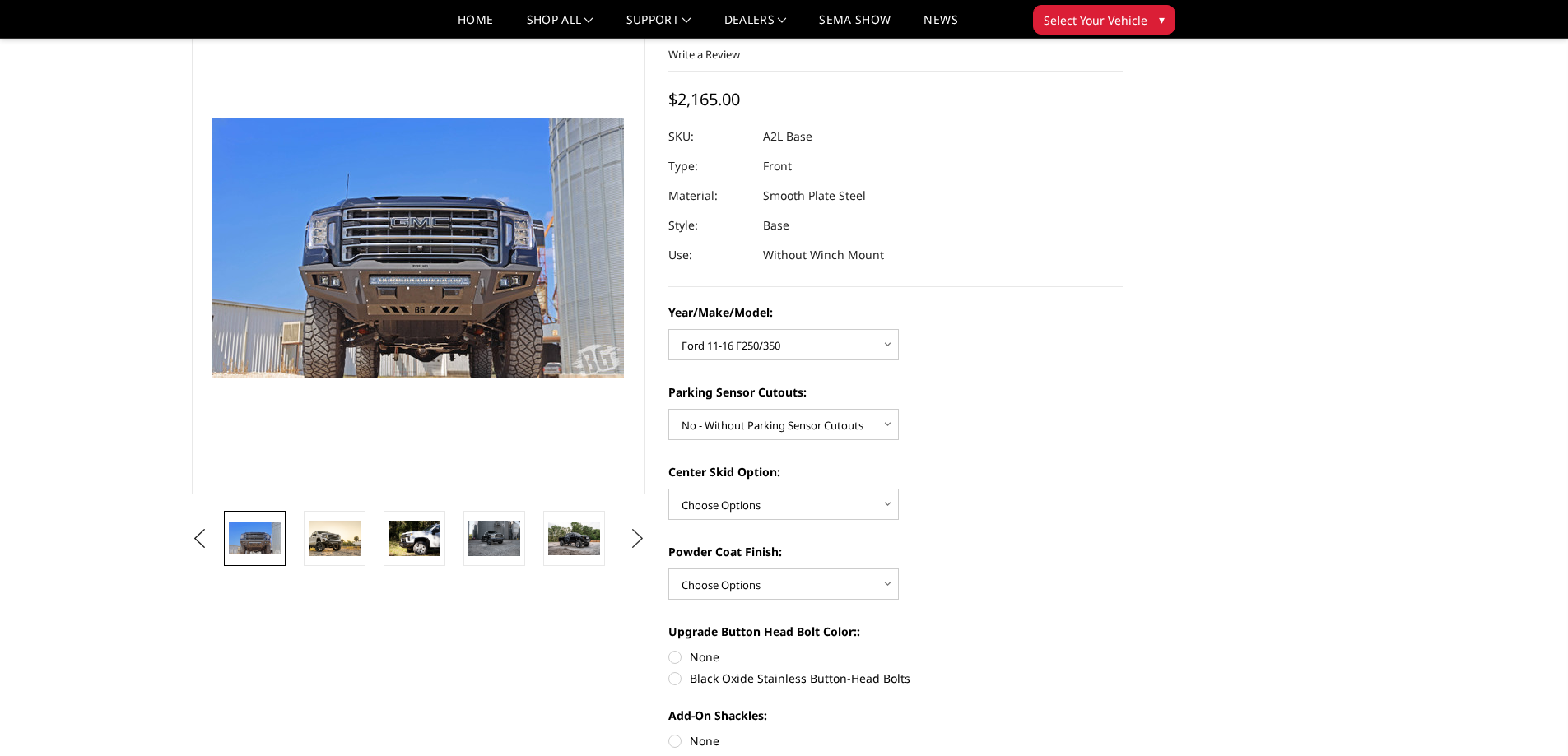
click at [631, 536] on button "Next" at bounding box center [637, 538] width 25 height 25
click at [448, 544] on li at bounding box center [420, 538] width 80 height 56
click at [439, 544] on img at bounding box center [414, 538] width 52 height 35
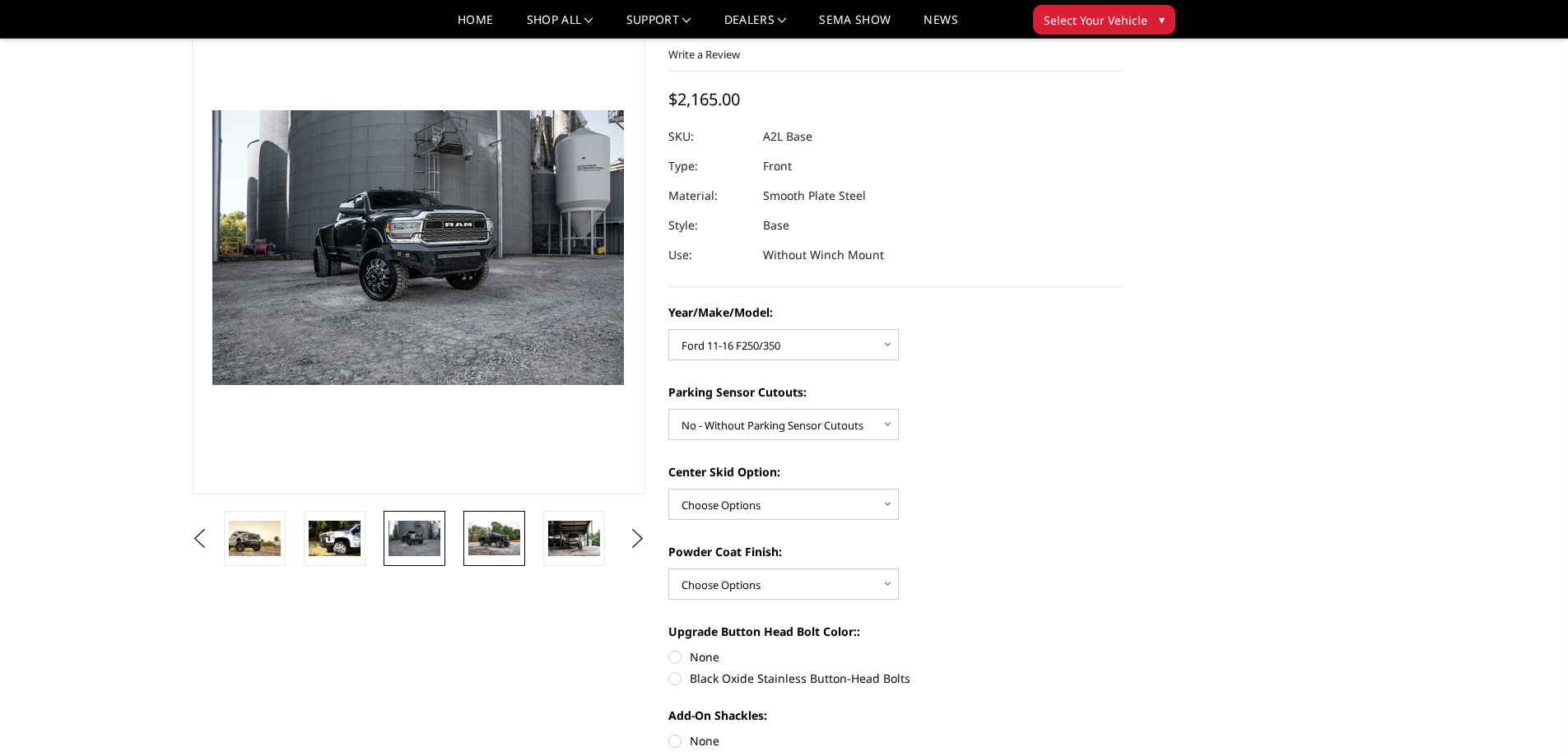
click at [499, 544] on img at bounding box center [494, 538] width 52 height 34
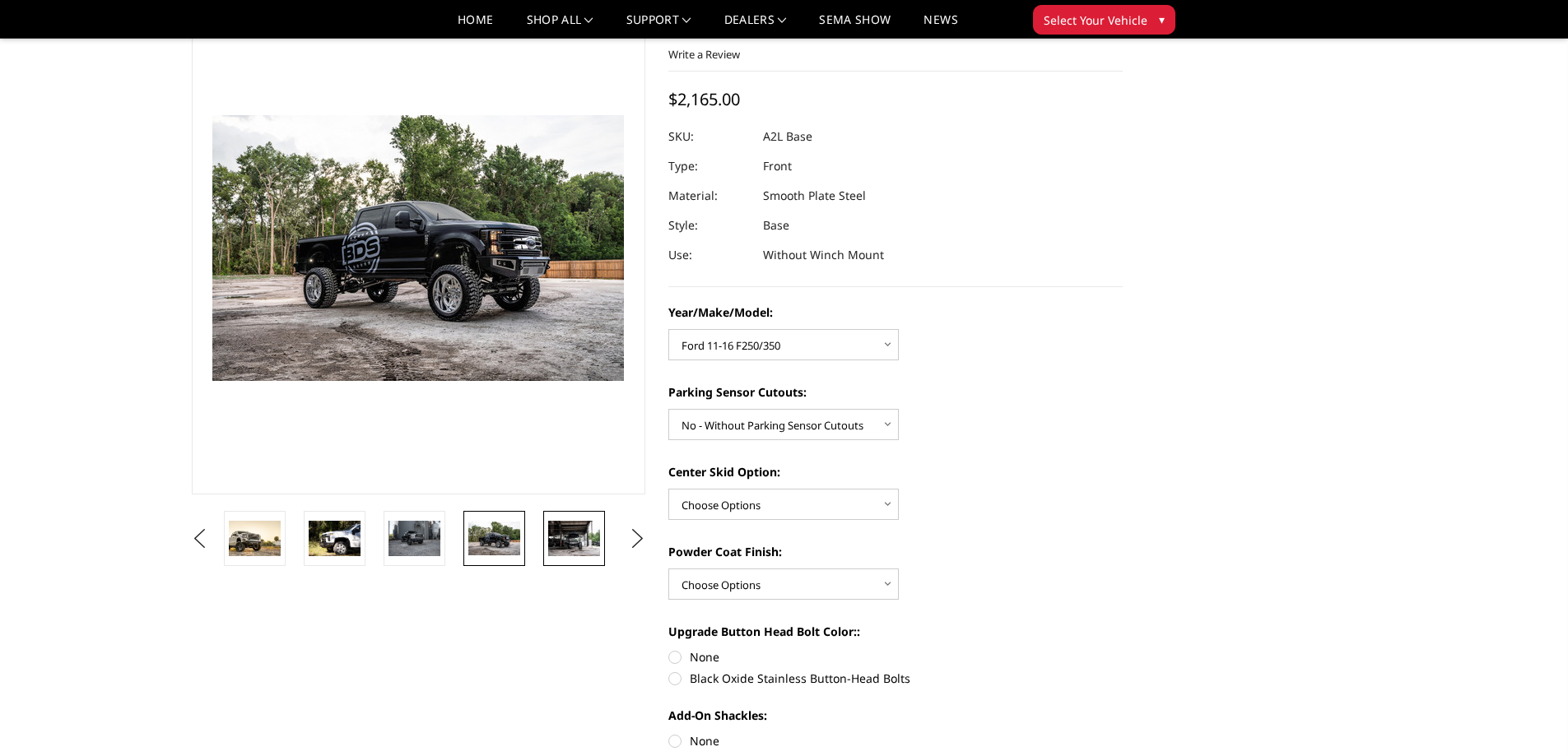
click at [552, 545] on img at bounding box center [574, 538] width 52 height 35
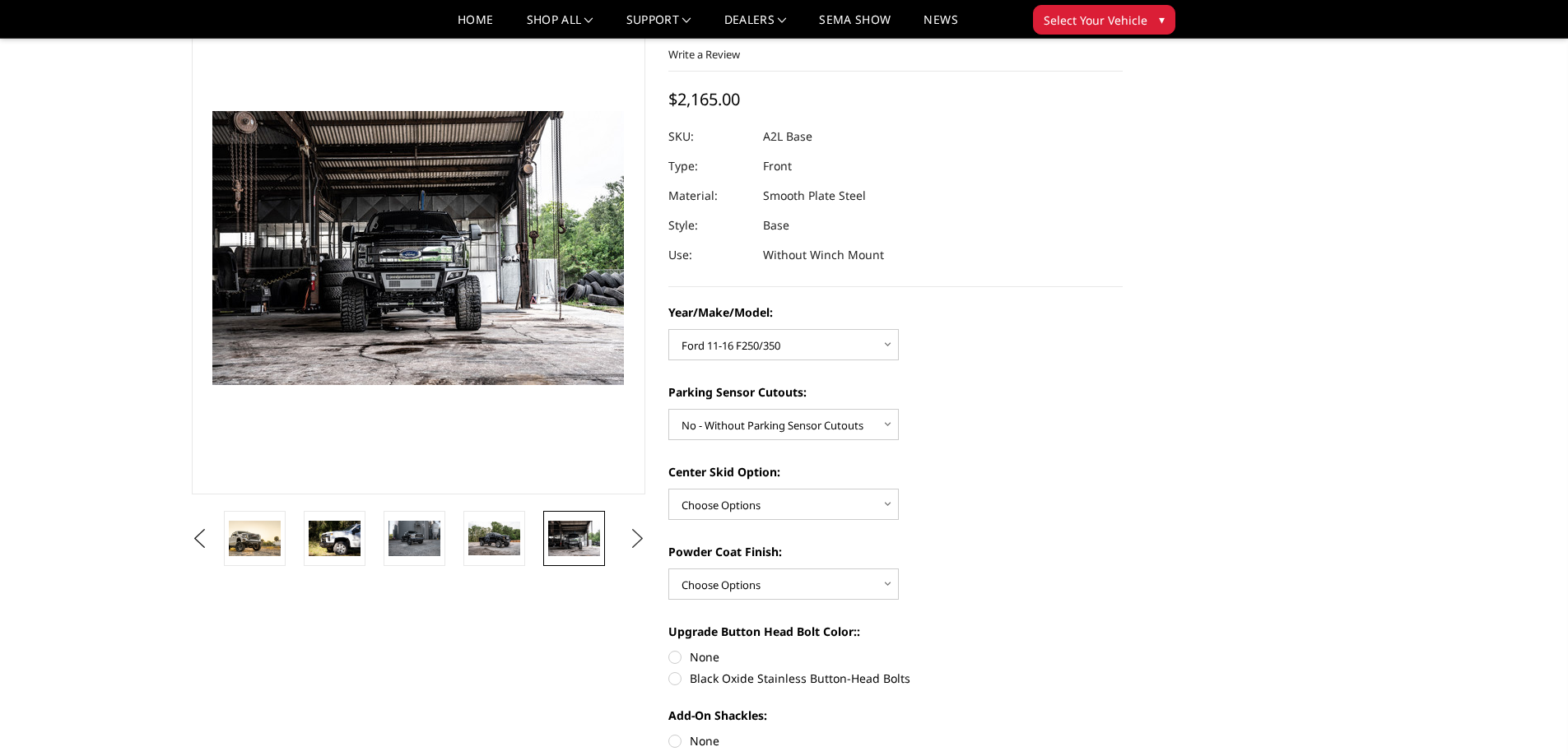
click at [627, 541] on button "Next" at bounding box center [637, 538] width 25 height 25
click at [590, 544] on img at bounding box center [574, 538] width 52 height 35
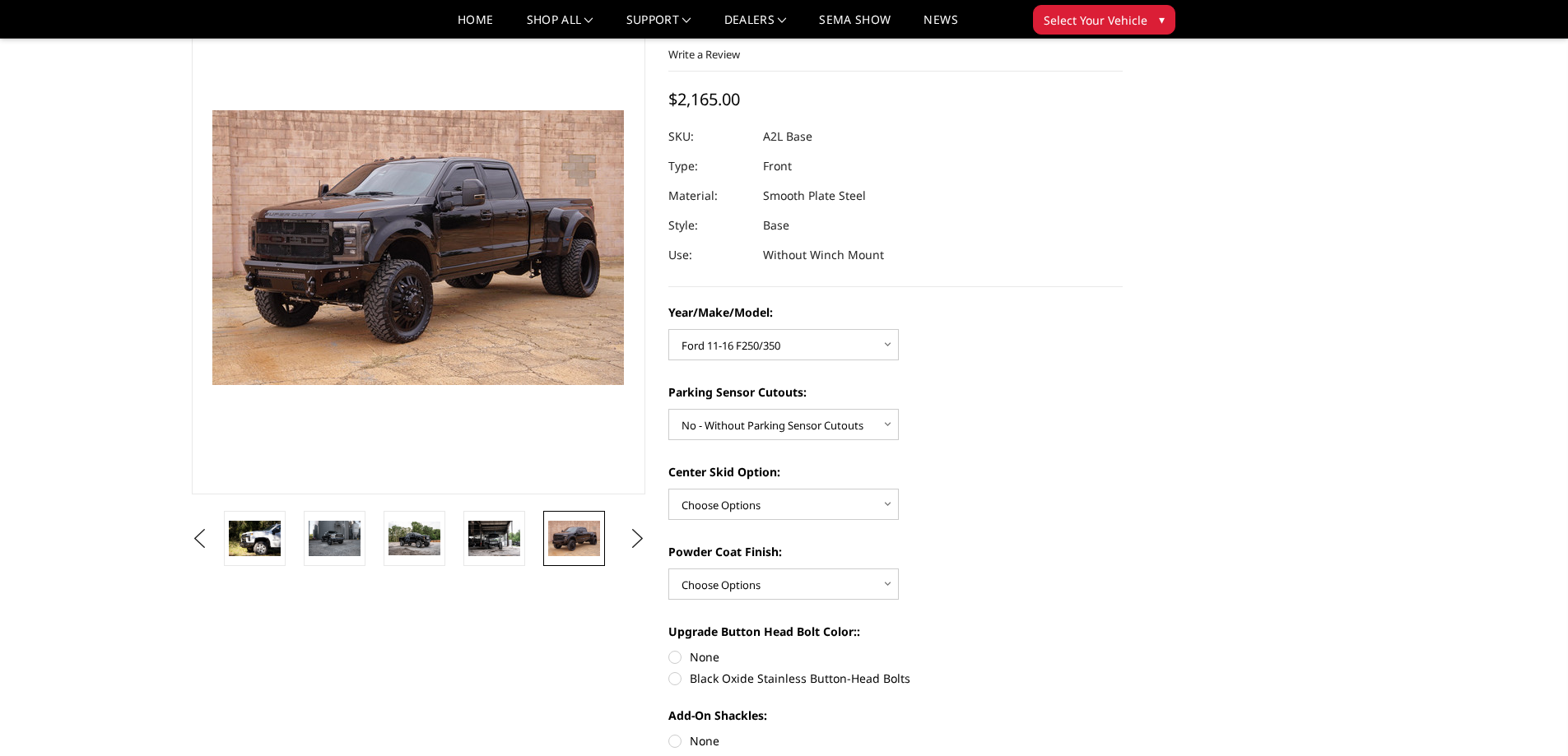
click at [617, 534] on li at bounding box center [580, 538] width 80 height 56
click at [639, 536] on button "Next" at bounding box center [637, 538] width 25 height 25
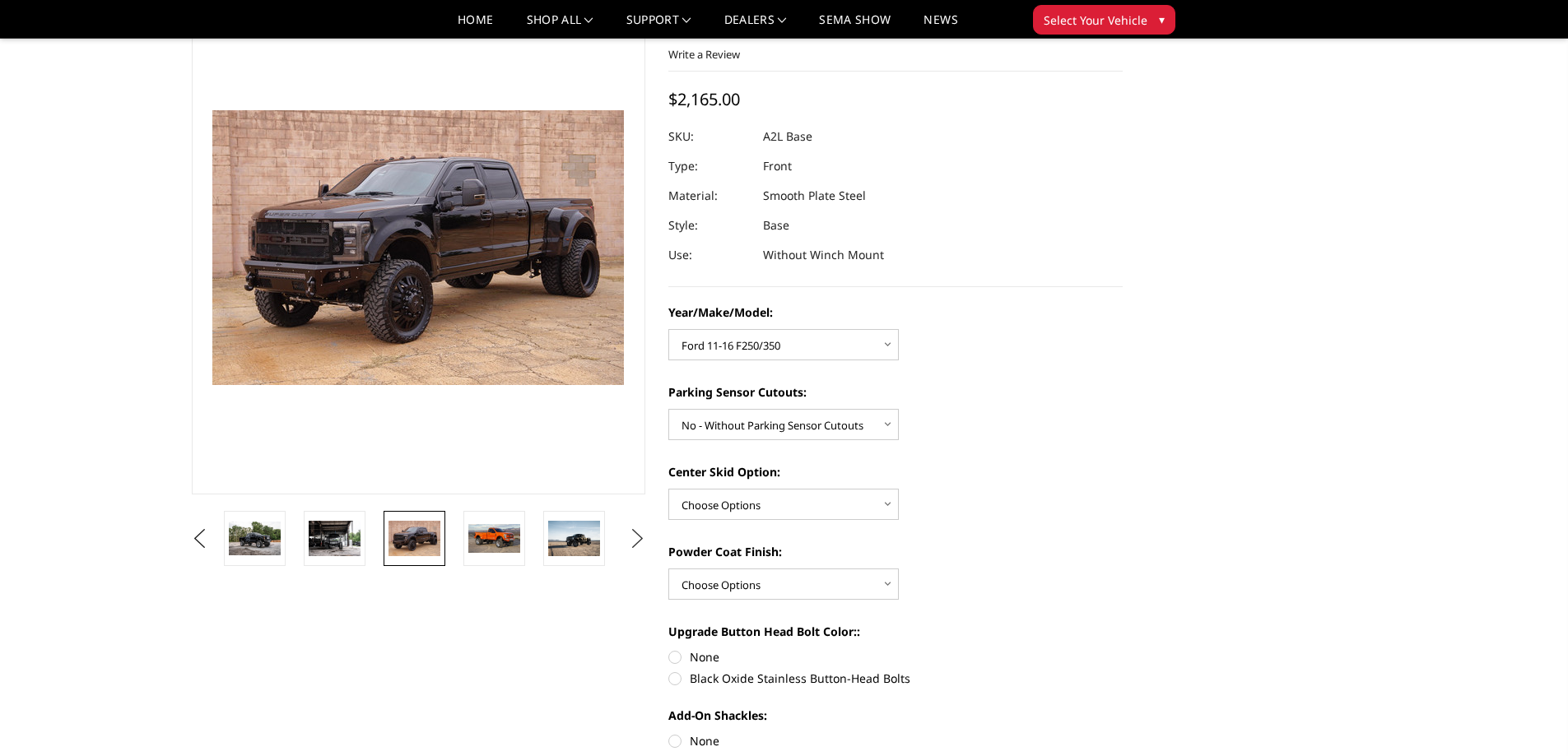
click at [639, 536] on button "Next" at bounding box center [637, 538] width 25 height 25
click at [636, 540] on button "Next" at bounding box center [637, 538] width 25 height 25
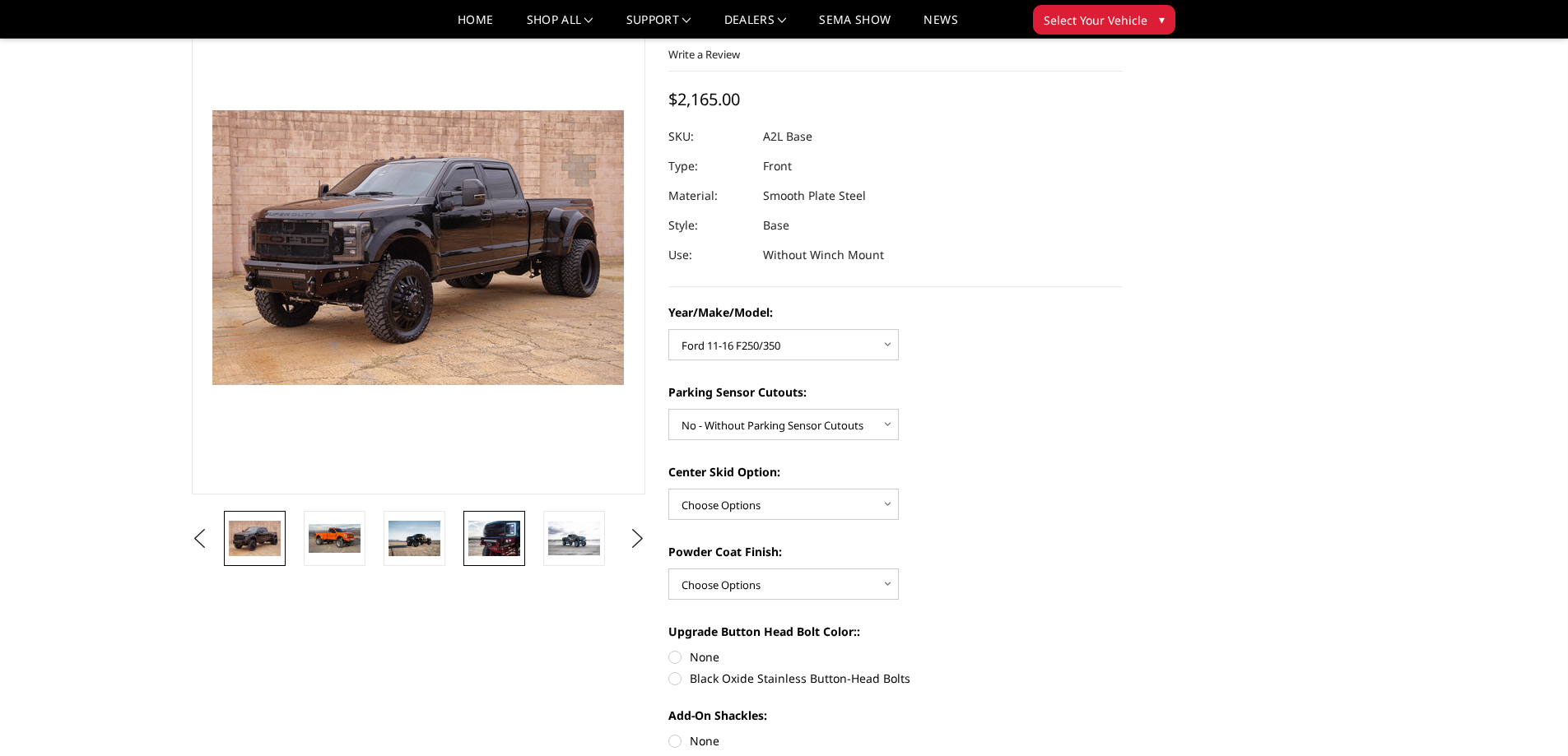
click at [504, 542] on img at bounding box center [494, 538] width 52 height 35
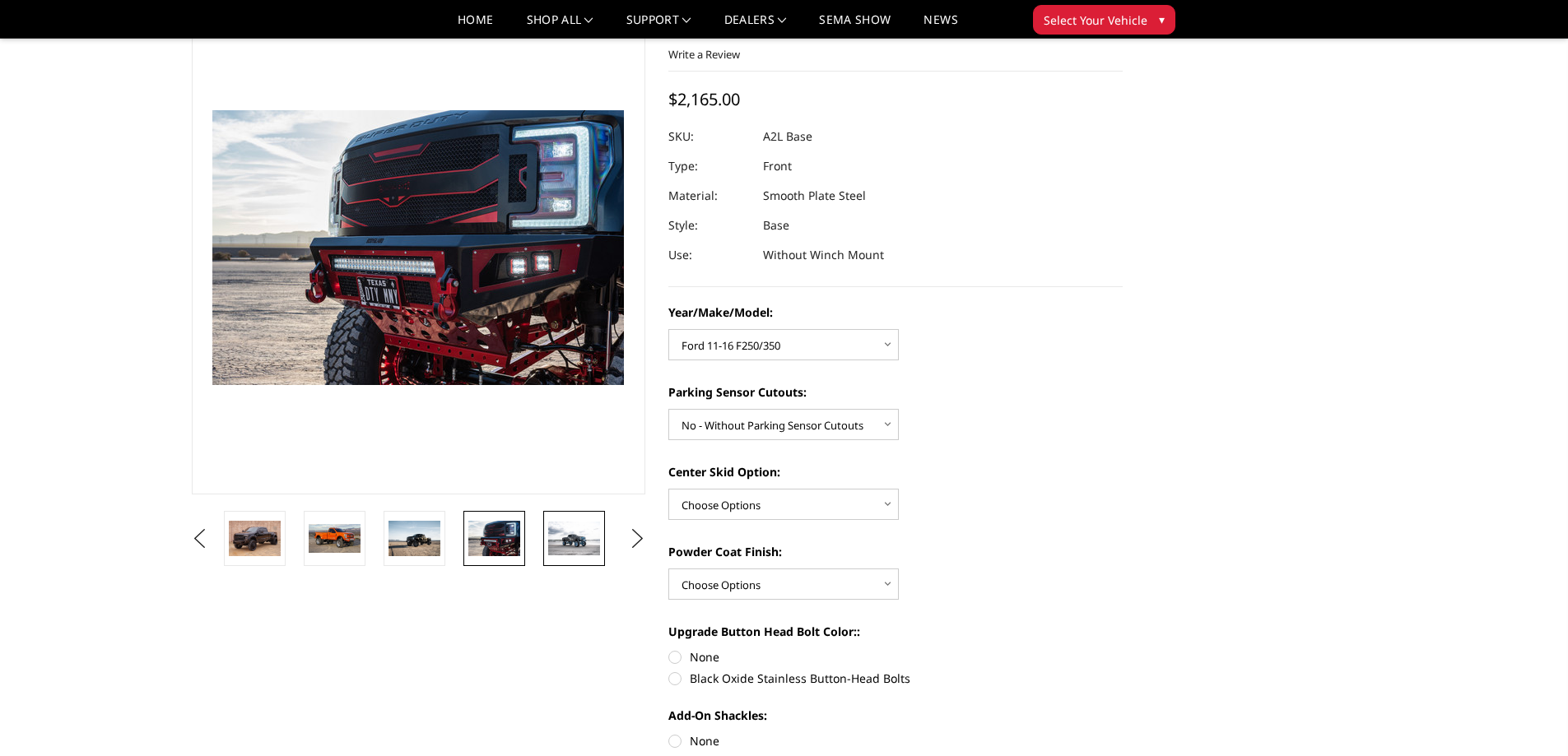
click at [577, 535] on img at bounding box center [574, 538] width 52 height 34
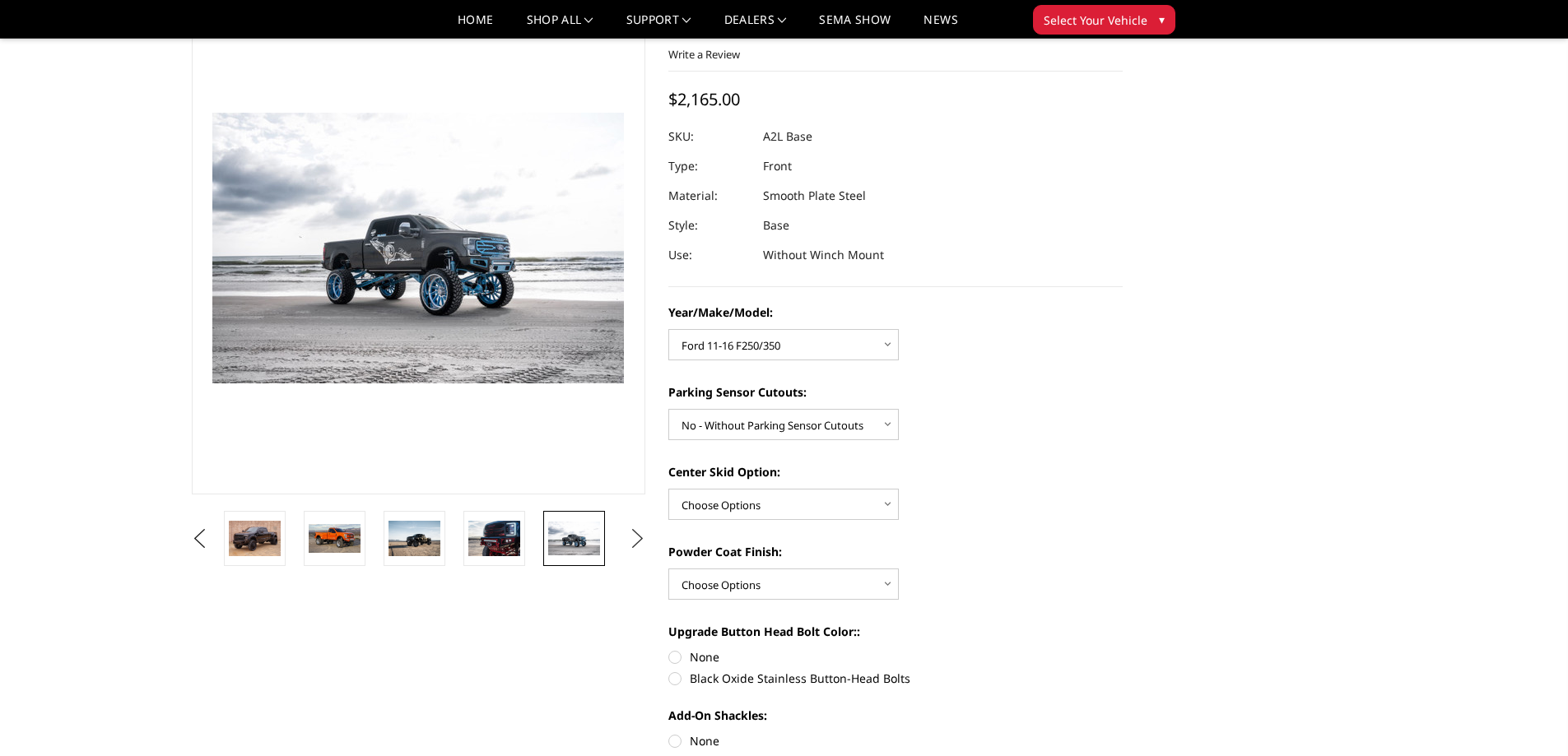
click at [641, 541] on button "Next" at bounding box center [637, 538] width 25 height 25
click at [579, 544] on img at bounding box center [574, 539] width 52 height 35
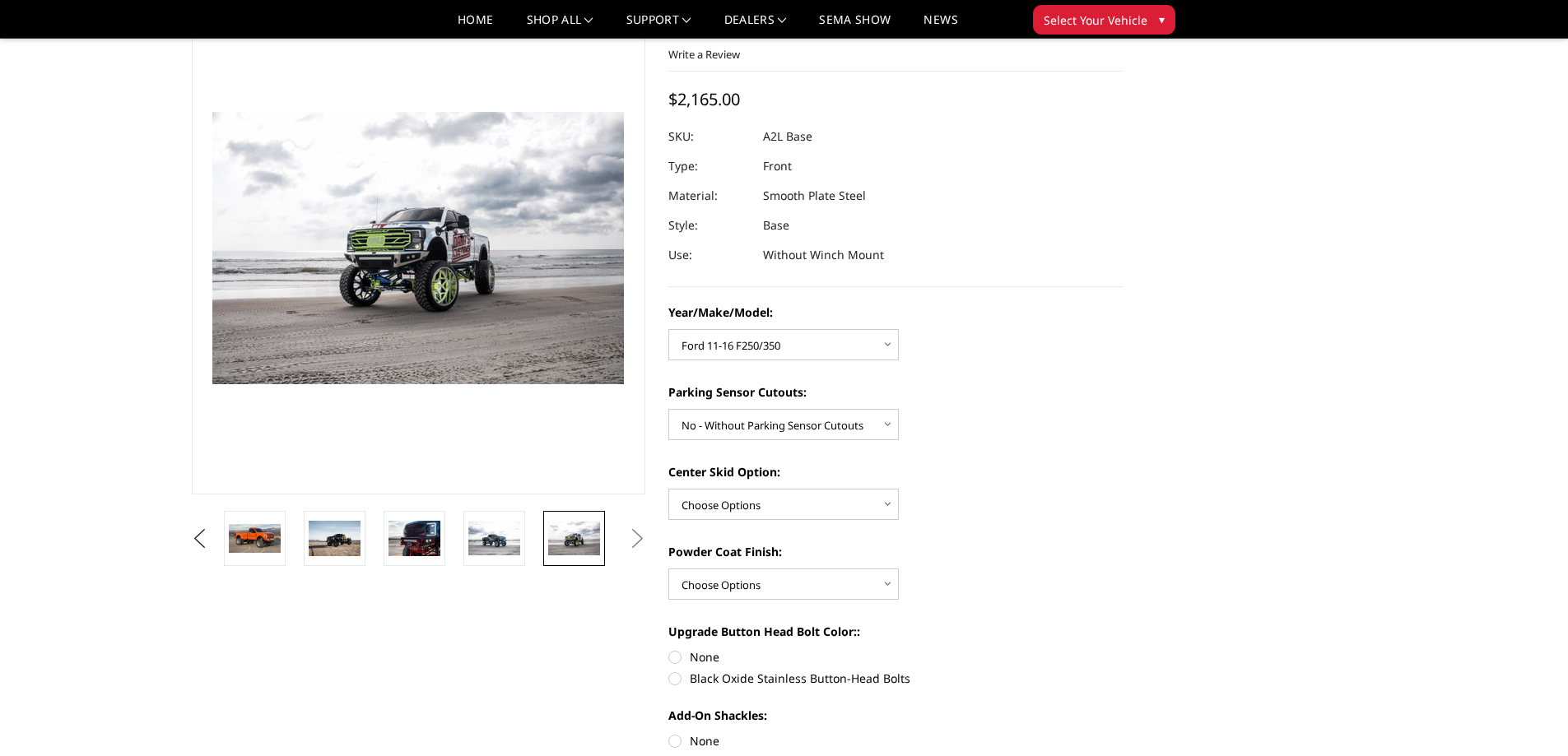
click at [638, 532] on button "Next" at bounding box center [637, 538] width 25 height 25
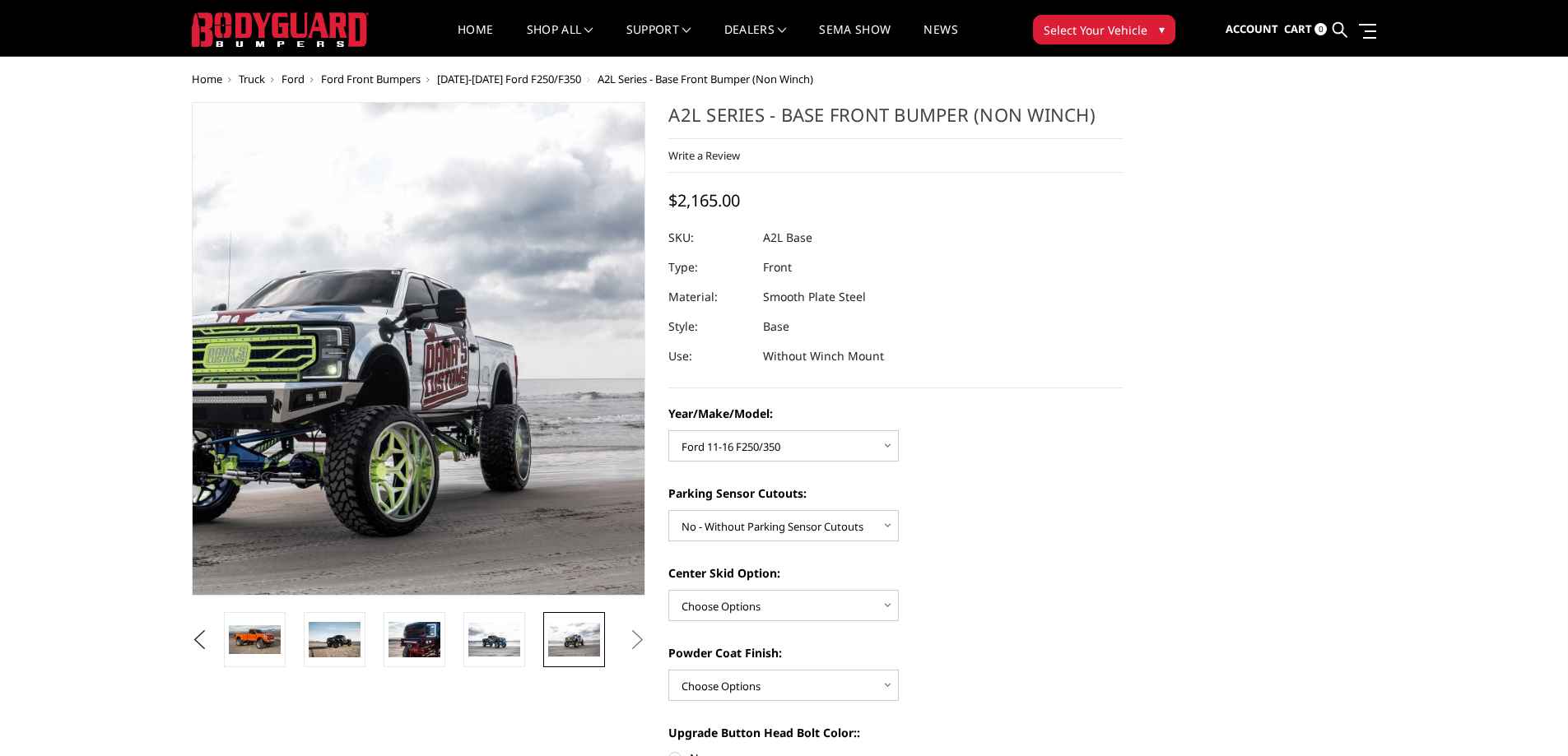
scroll to position [0, 0]
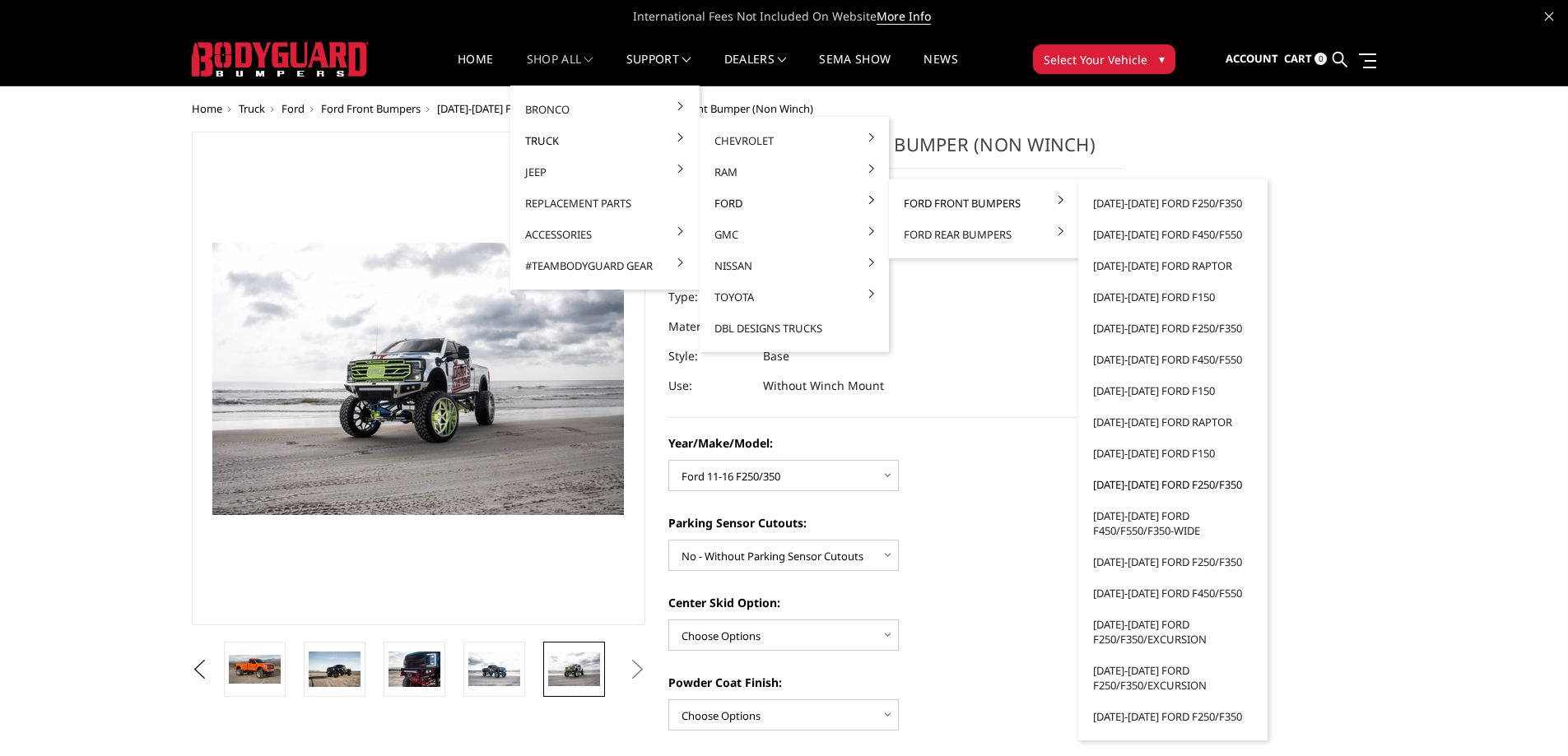
click at [1169, 486] on link "[DATE]-[DATE] Ford F250/F350" at bounding box center [1173, 485] width 176 height 31
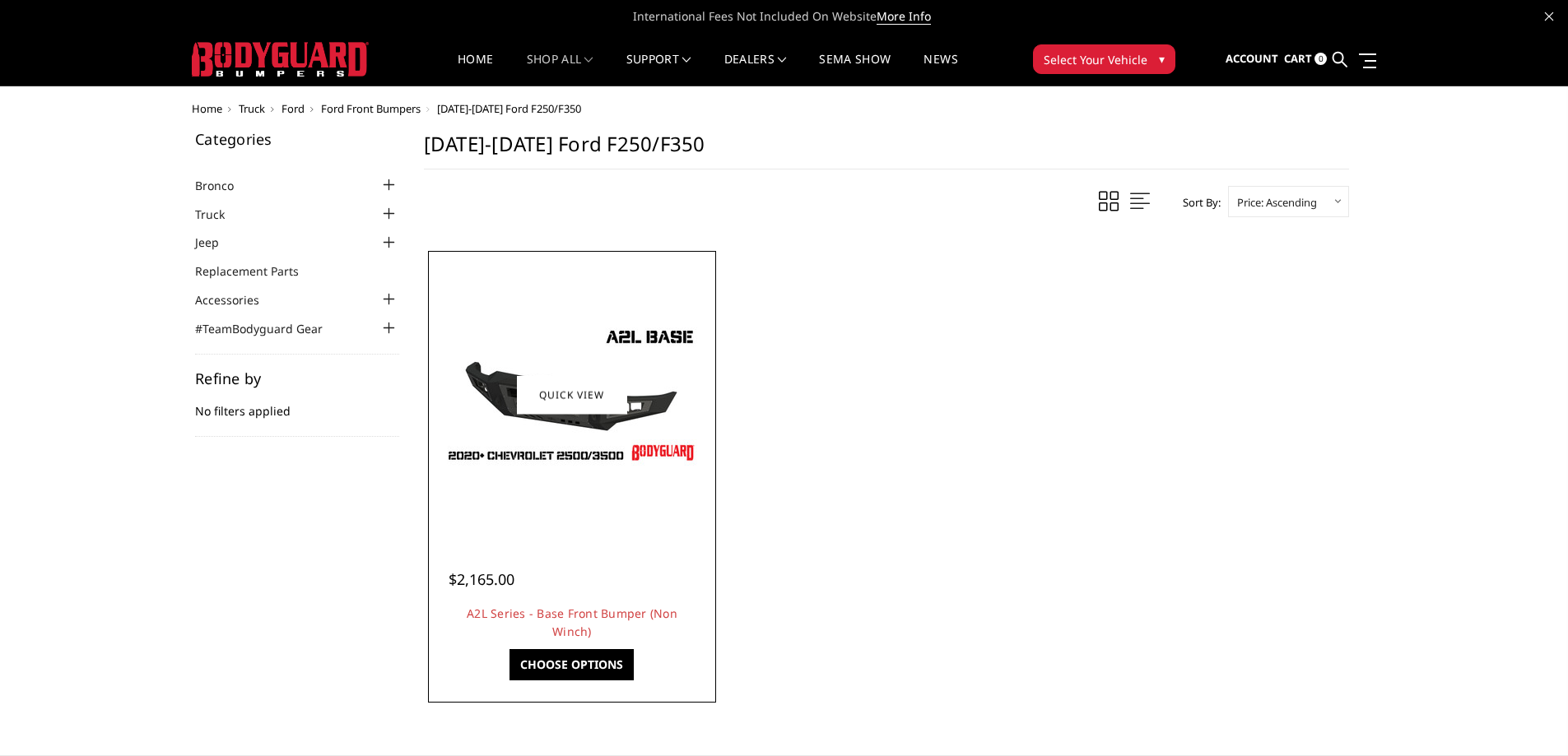
click at [605, 669] on link "Choose Options" at bounding box center [571, 665] width 124 height 31
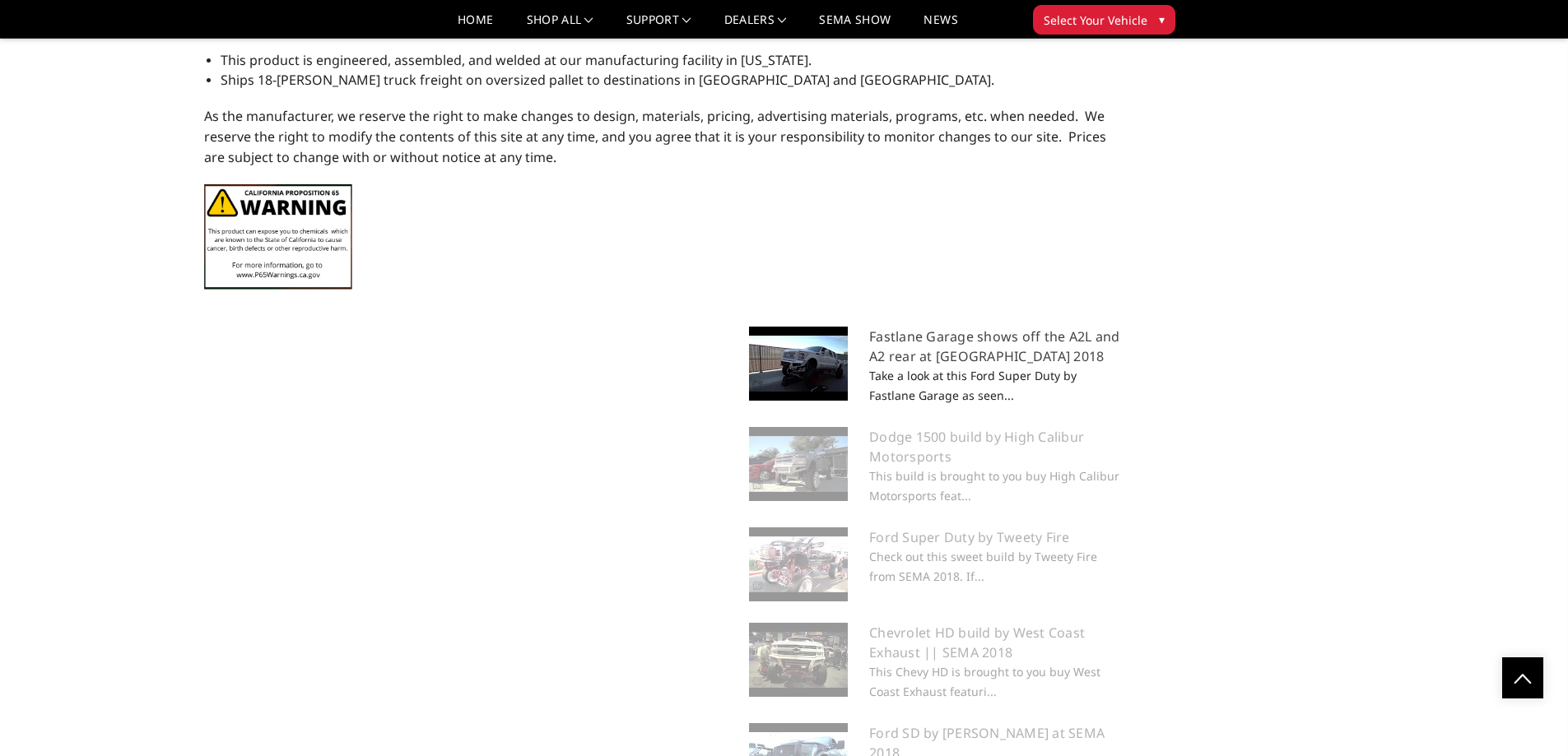
scroll to position [2140, 0]
